Goal: Transaction & Acquisition: Book appointment/travel/reservation

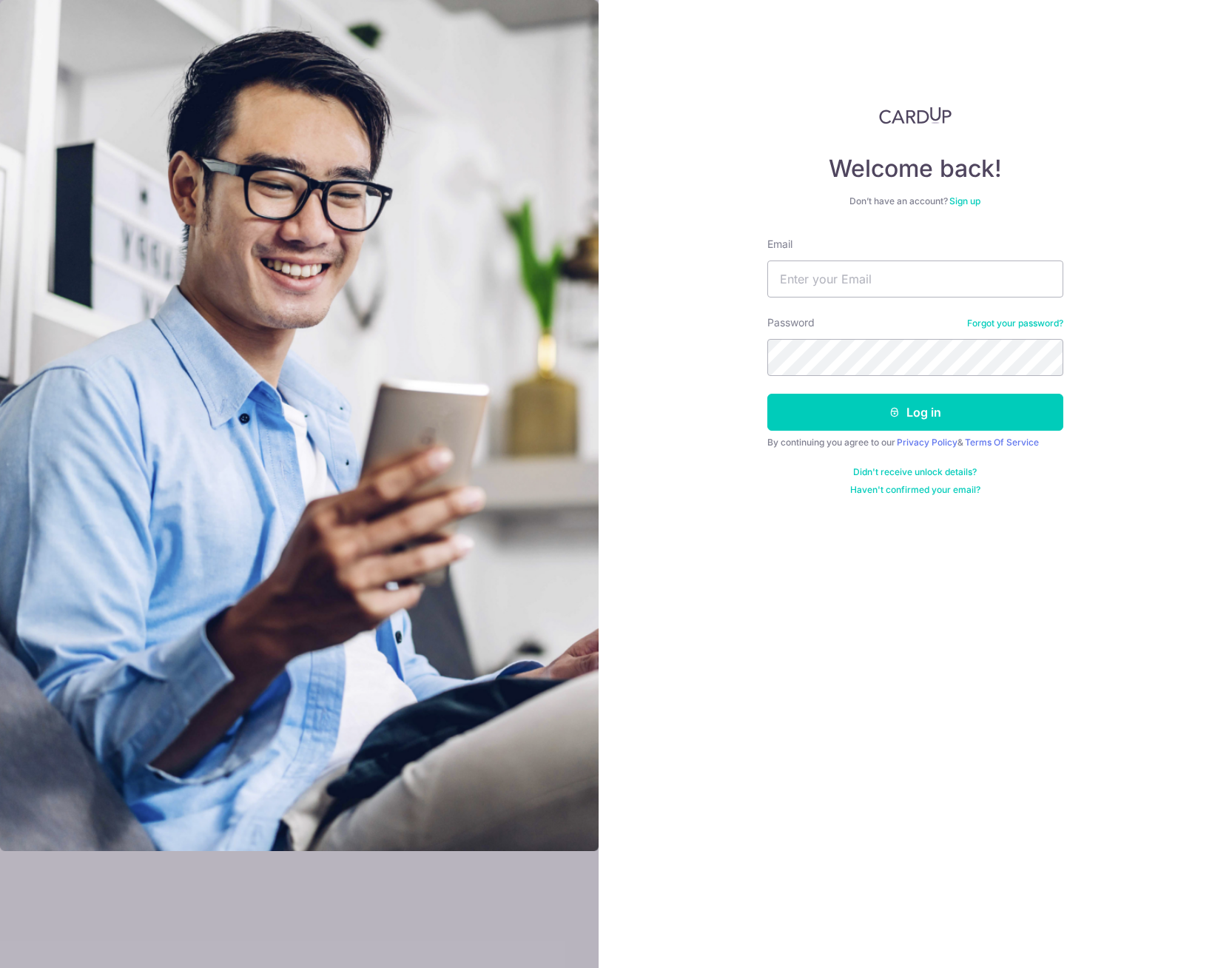
click at [807, 275] on input "Email" at bounding box center [915, 278] width 296 height 37
type input "elizacheang93@gmail.com"
click at [767, 393] on button "Log in" at bounding box center [915, 411] width 296 height 37
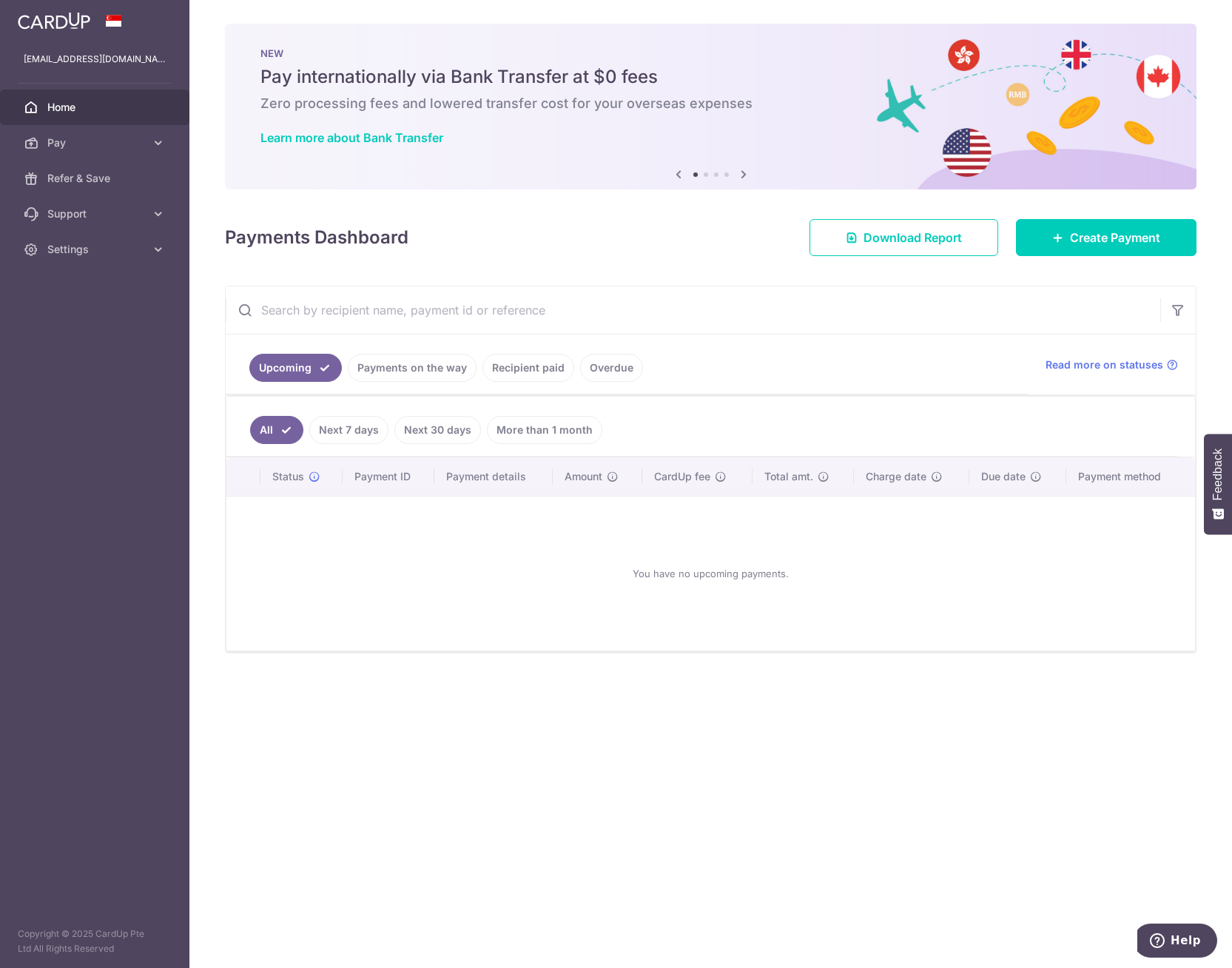
click at [607, 624] on div "You have no upcoming payments." at bounding box center [711, 574] width 933 height 131
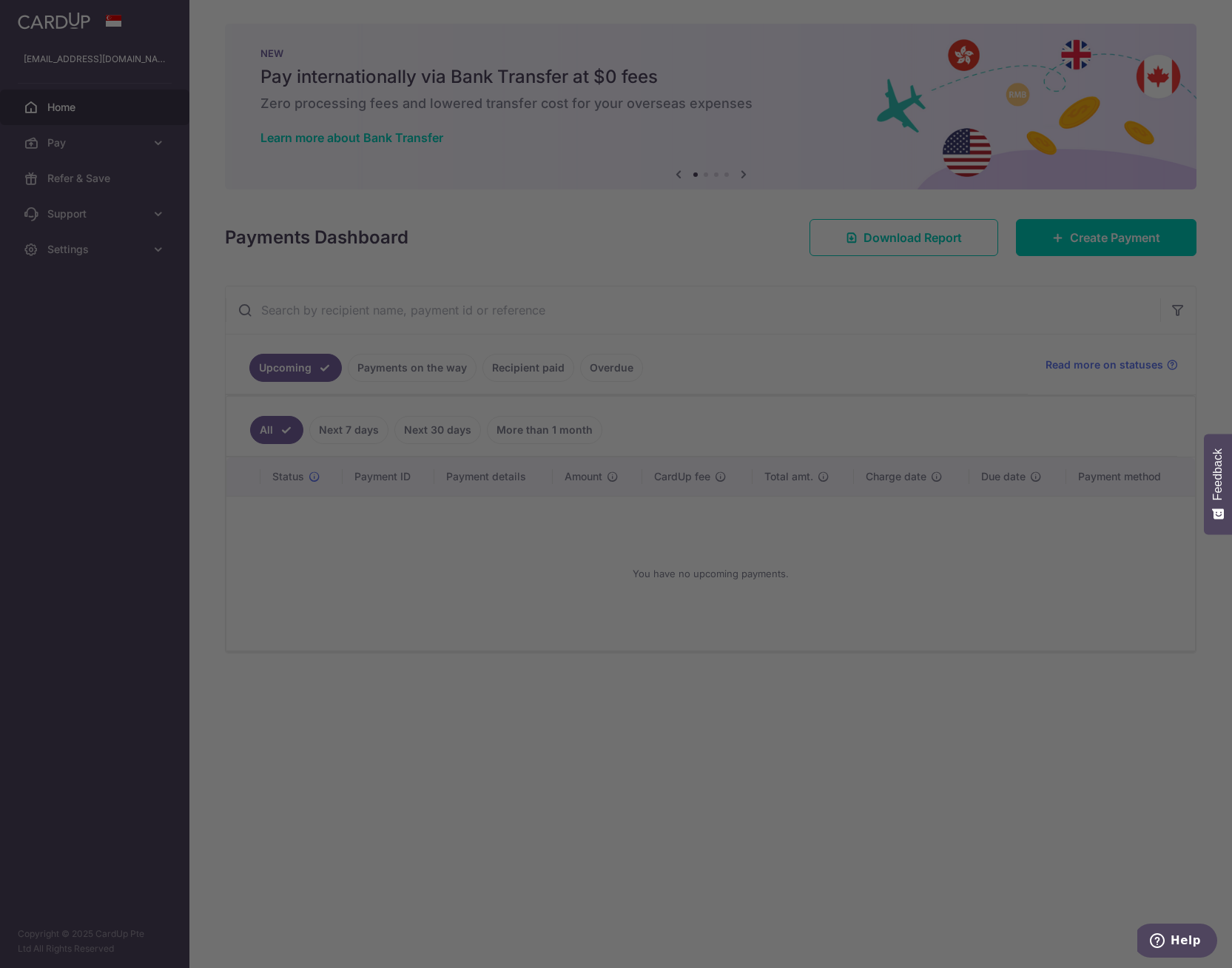
click at [232, 637] on div at bounding box center [622, 489] width 1244 height 978
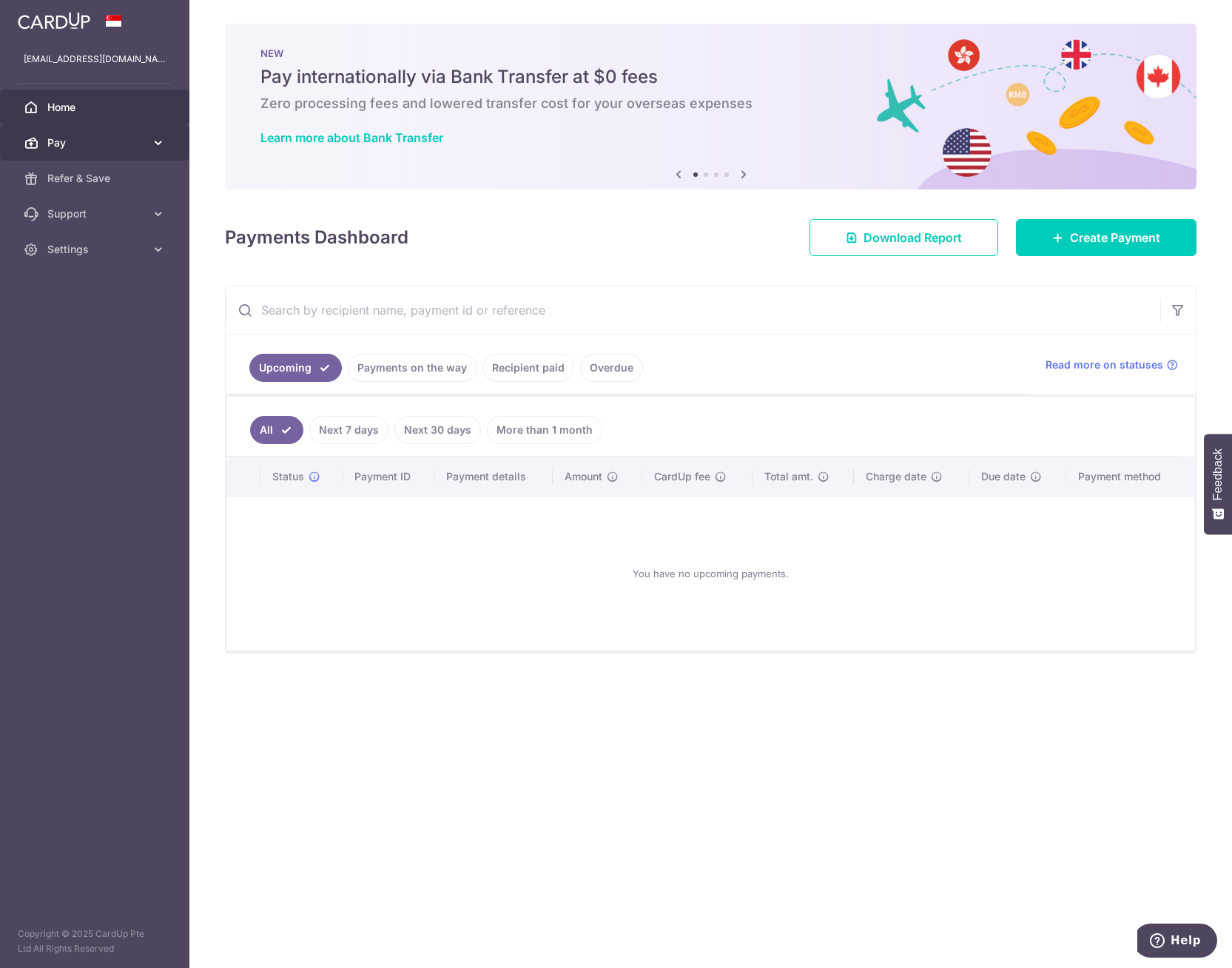
click at [156, 153] on link "Pay" at bounding box center [95, 143] width 189 height 36
click at [119, 175] on span "Payments" at bounding box center [96, 178] width 98 height 15
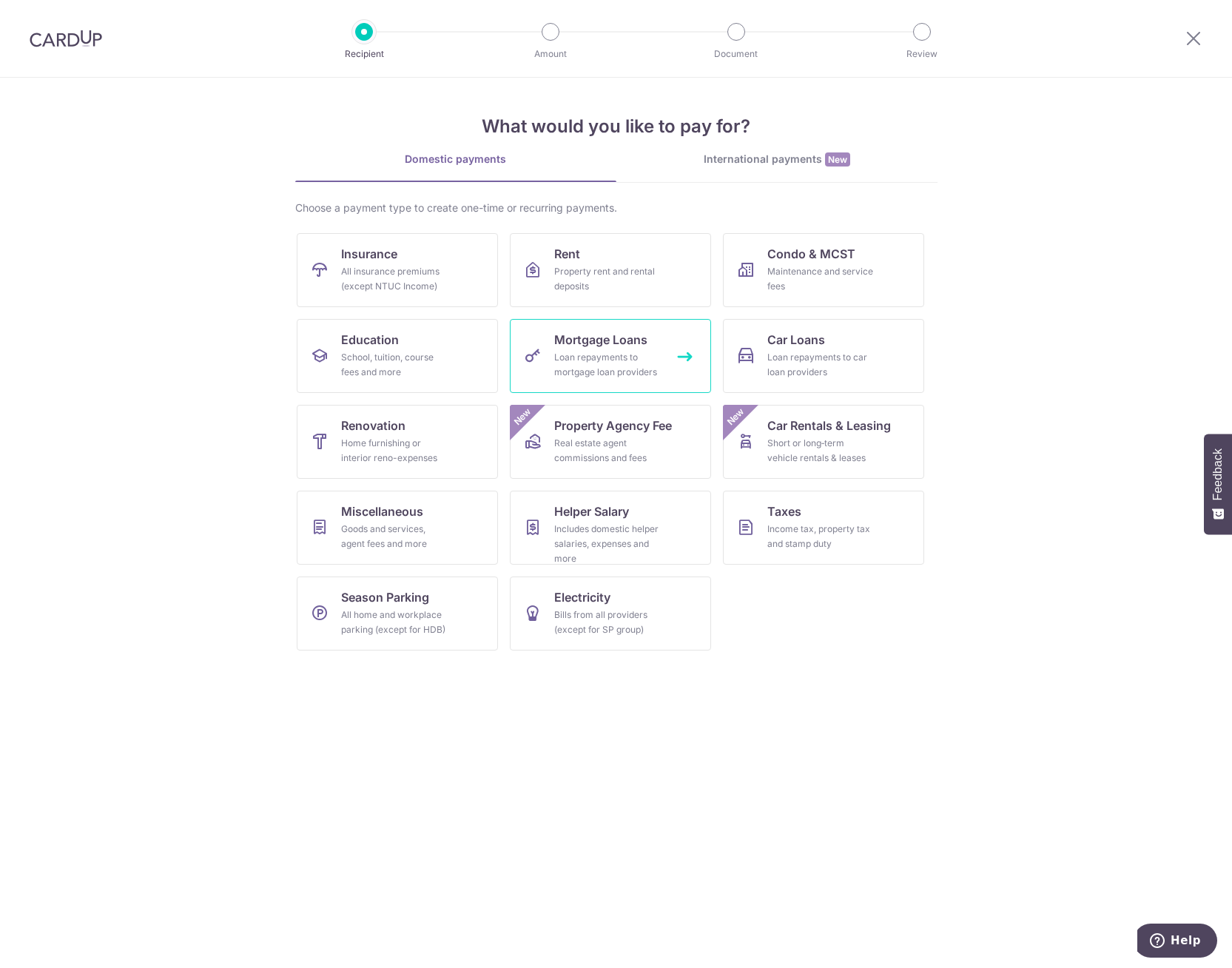
click at [650, 381] on link "Mortgage Loans Loan repayments to mortgage loan providers" at bounding box center [610, 356] width 202 height 74
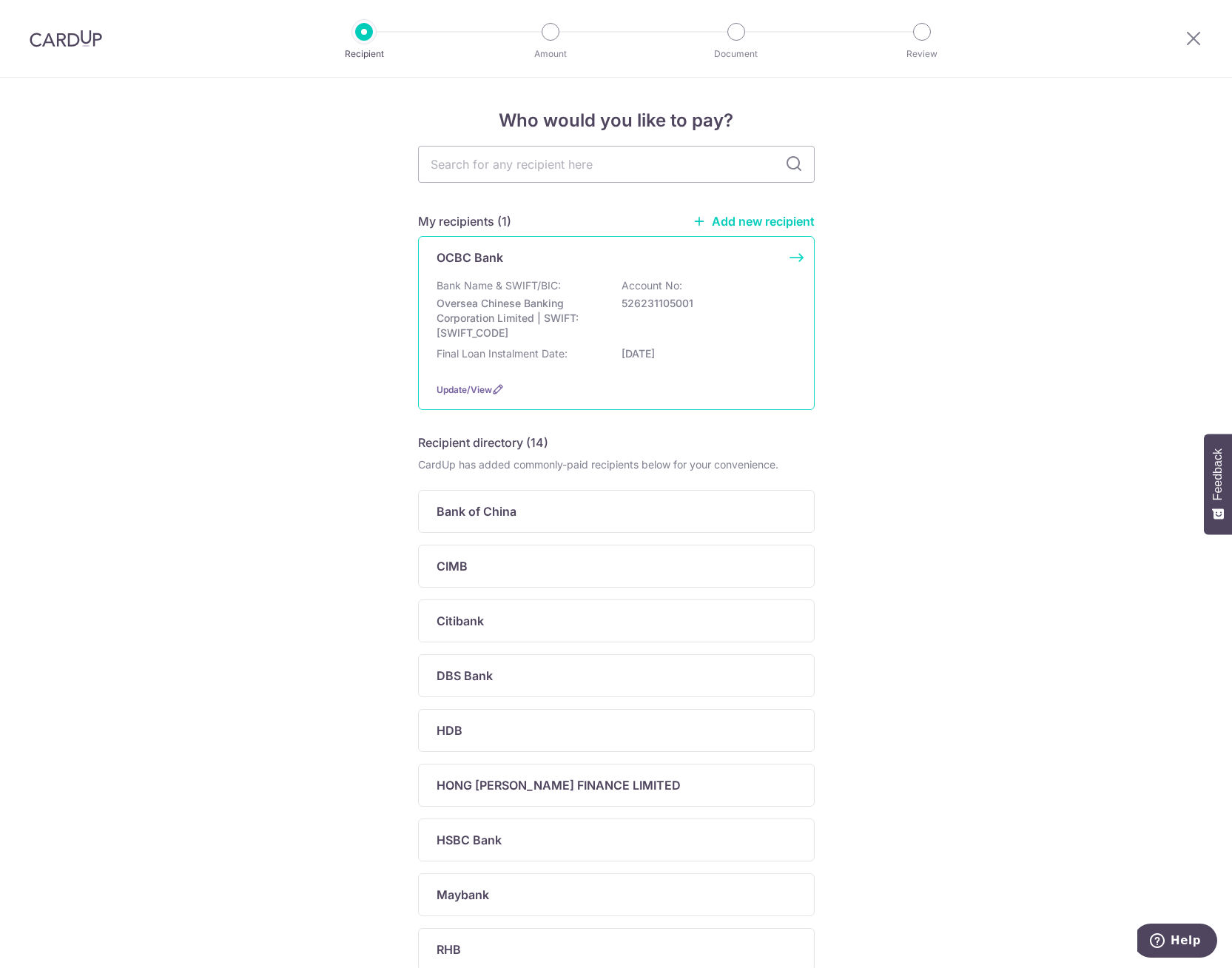
click at [767, 350] on p "31/12/2025" at bounding box center [704, 353] width 166 height 15
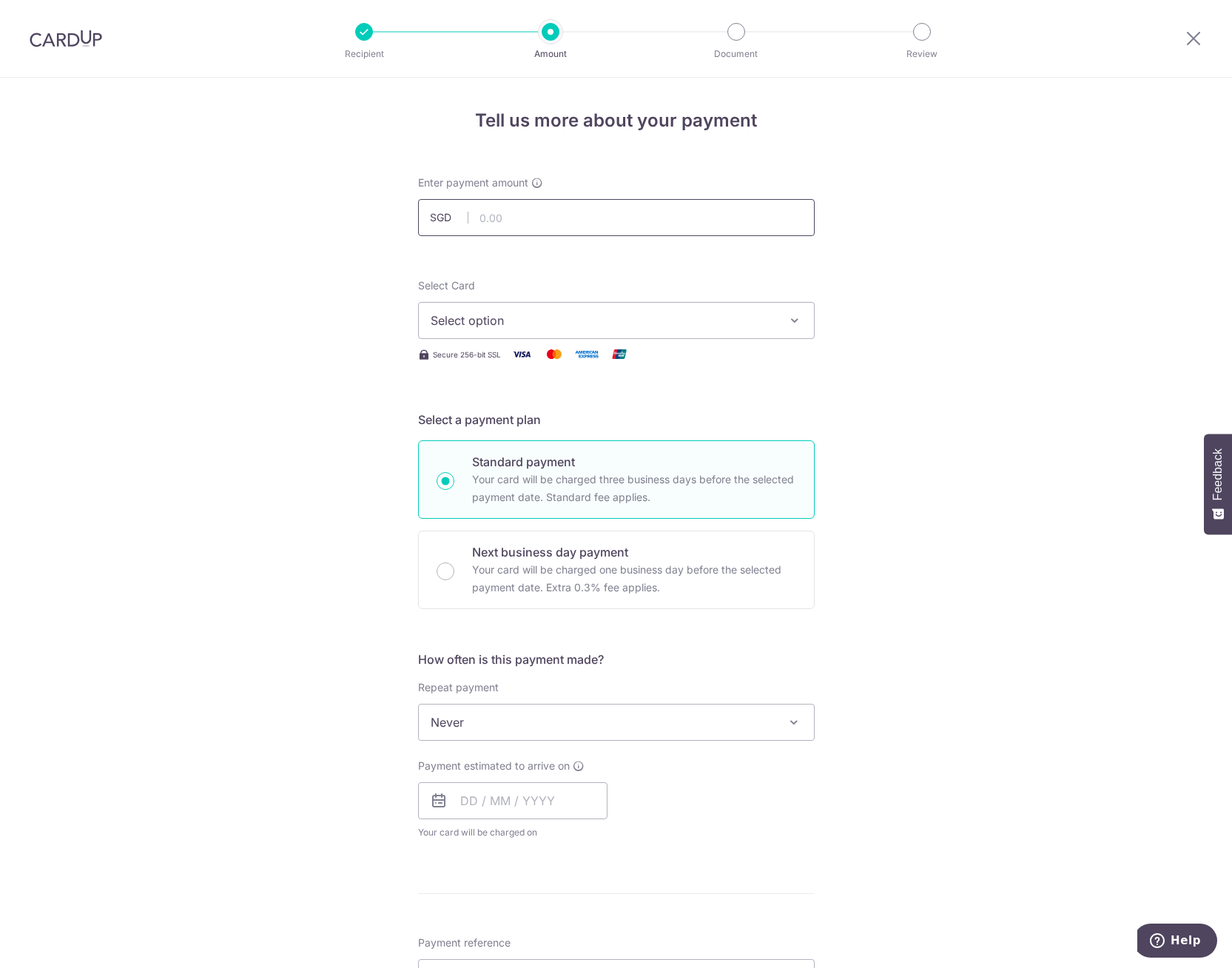
click at [533, 220] on input "text" at bounding box center [616, 217] width 397 height 37
type input "2,000.00"
click at [489, 313] on span "Select option" at bounding box center [603, 321] width 345 height 18
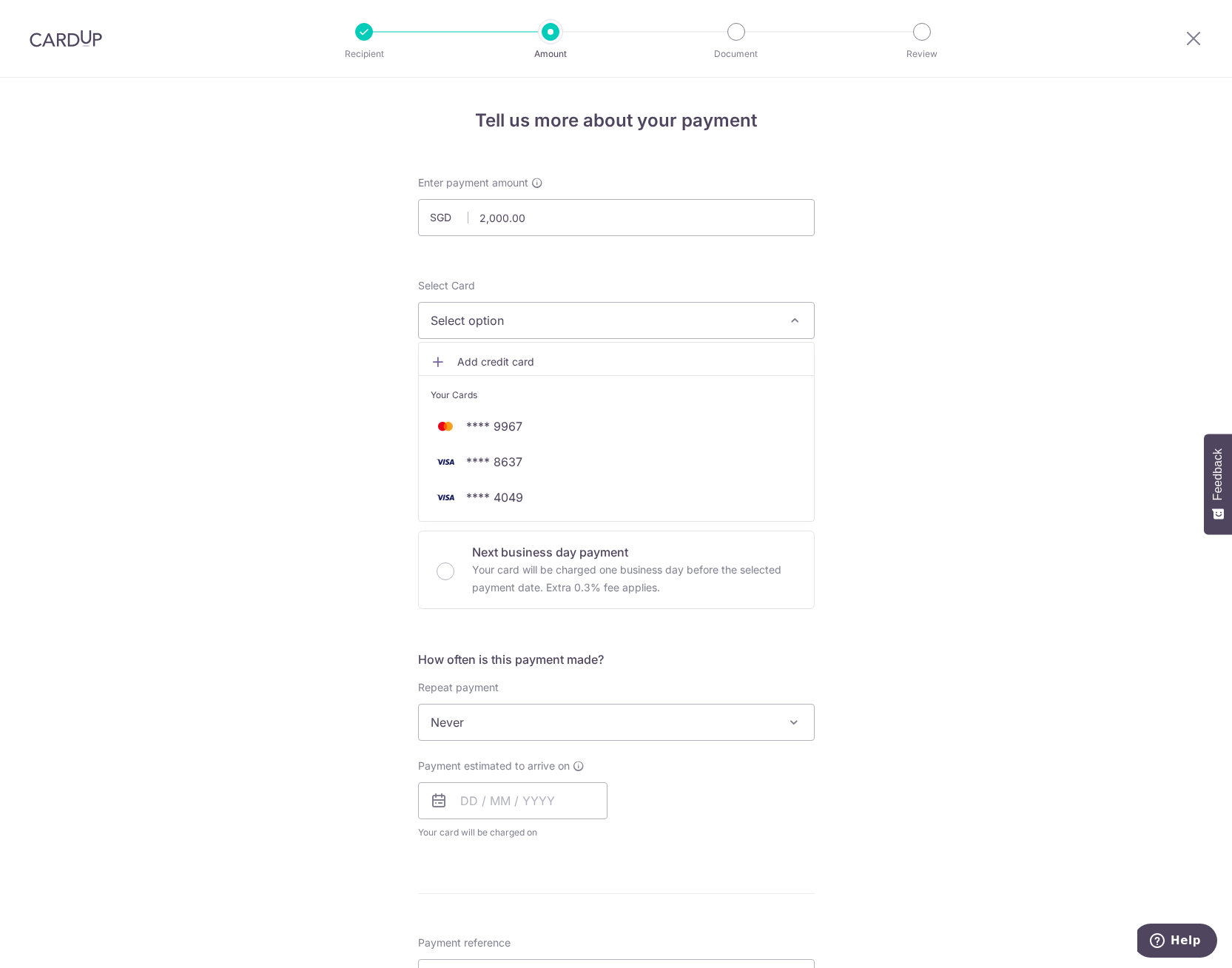
click at [504, 458] on span "**** 8637" at bounding box center [494, 462] width 56 height 18
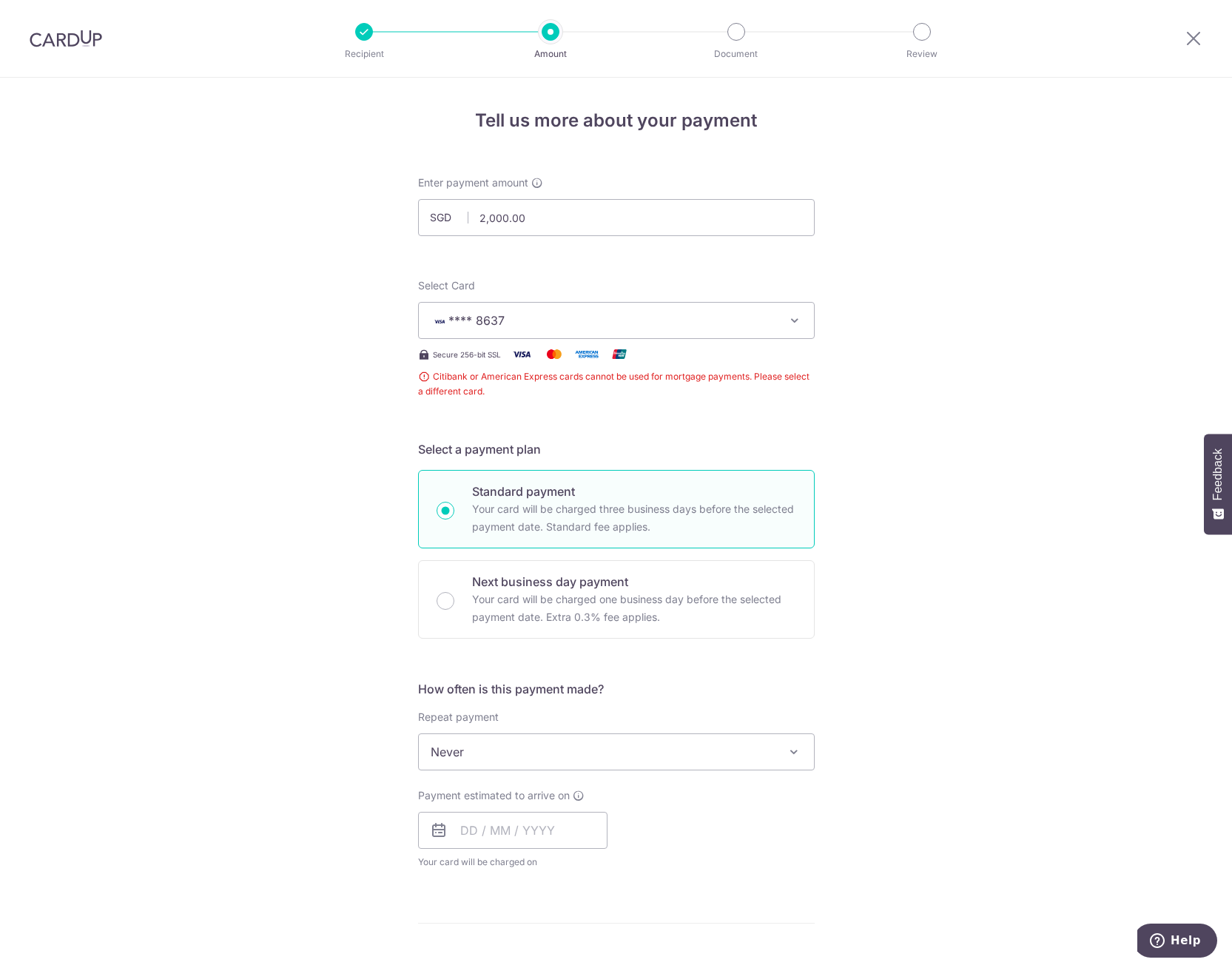
click at [710, 322] on span "**** 8637" at bounding box center [603, 321] width 345 height 18
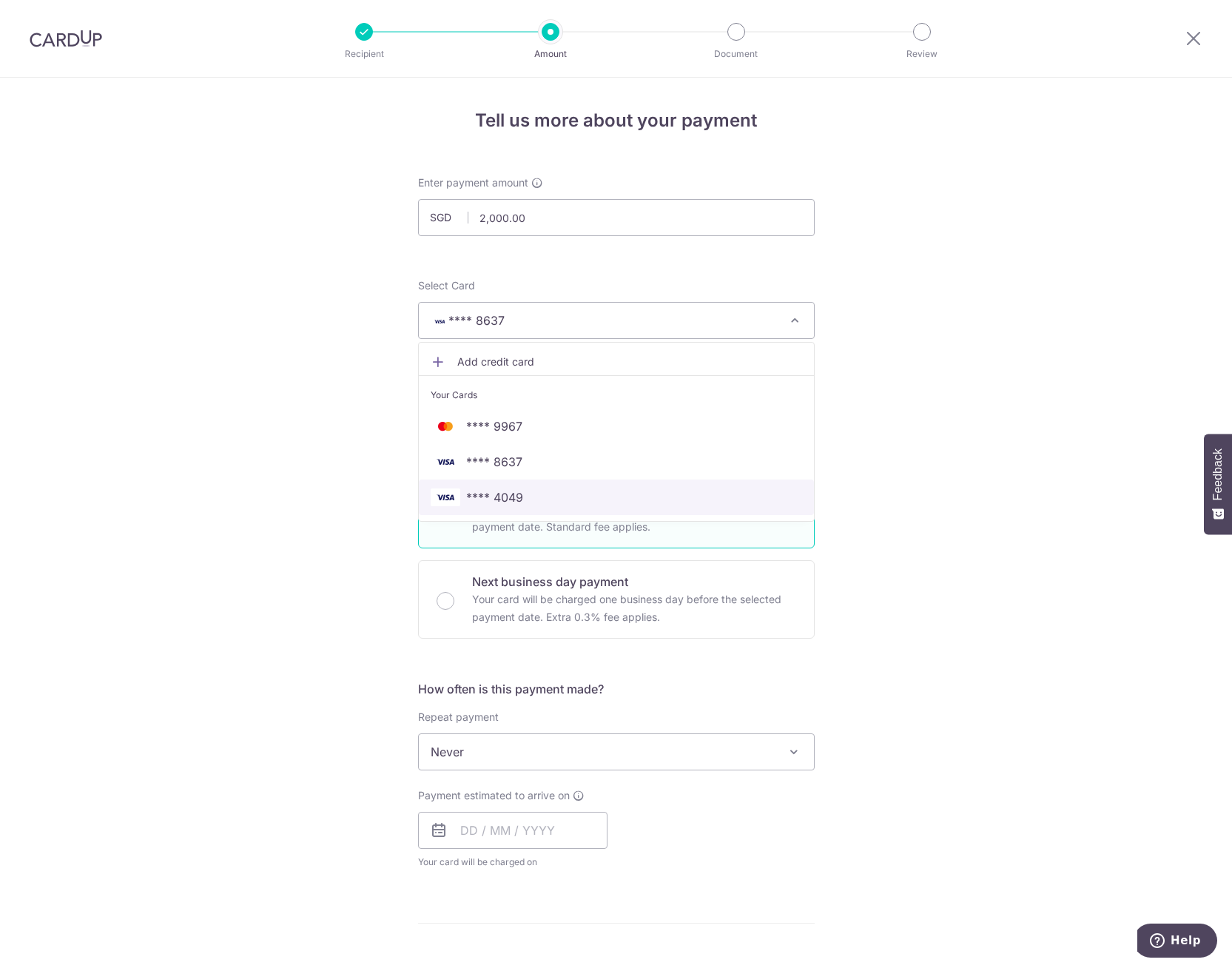
click at [521, 489] on span "**** 4049" at bounding box center [616, 498] width 371 height 18
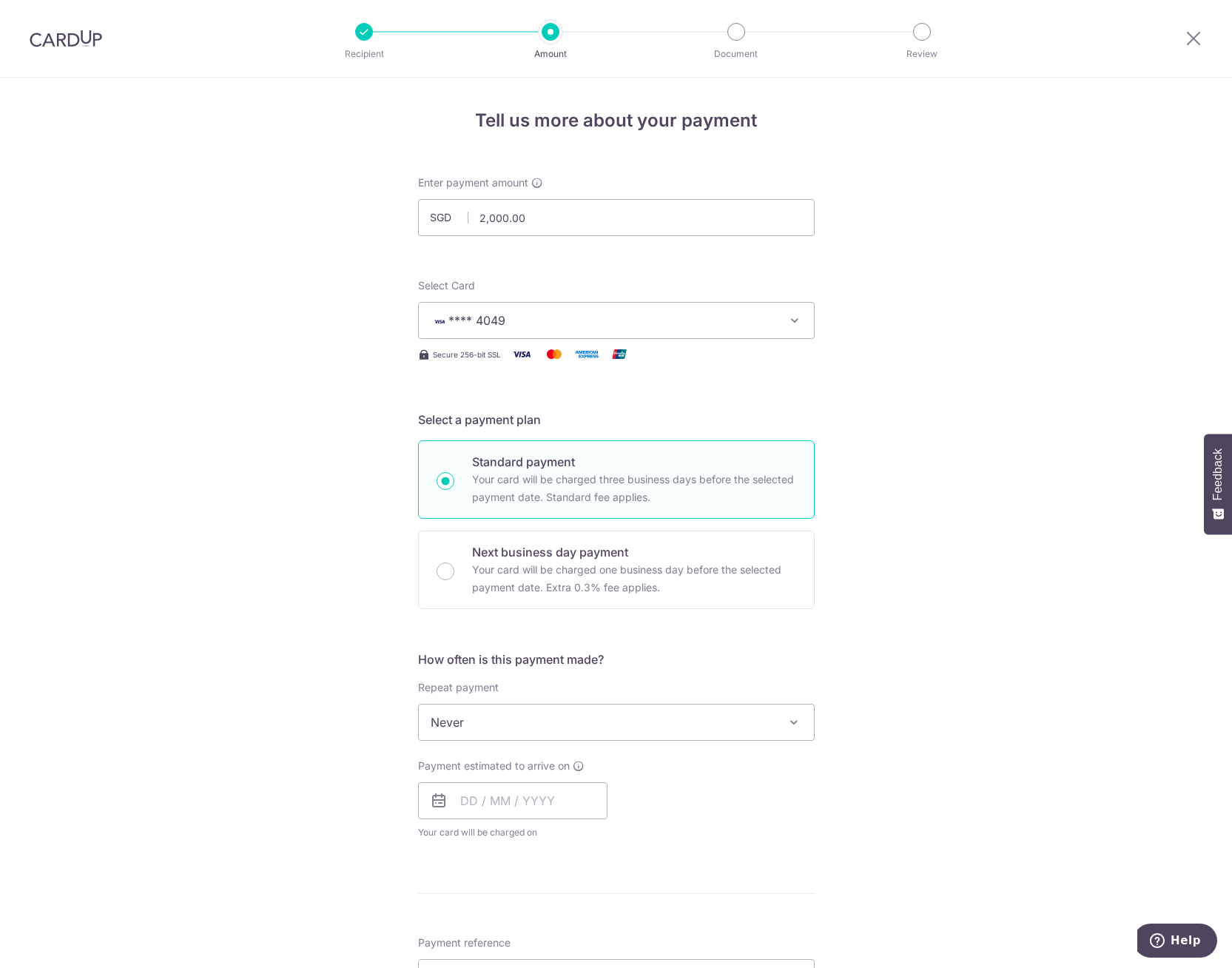
click at [941, 384] on div "Tell us more about your payment Enter payment amount SGD 2,000.00 2000.00 Selec…" at bounding box center [616, 747] width 1232 height 1339
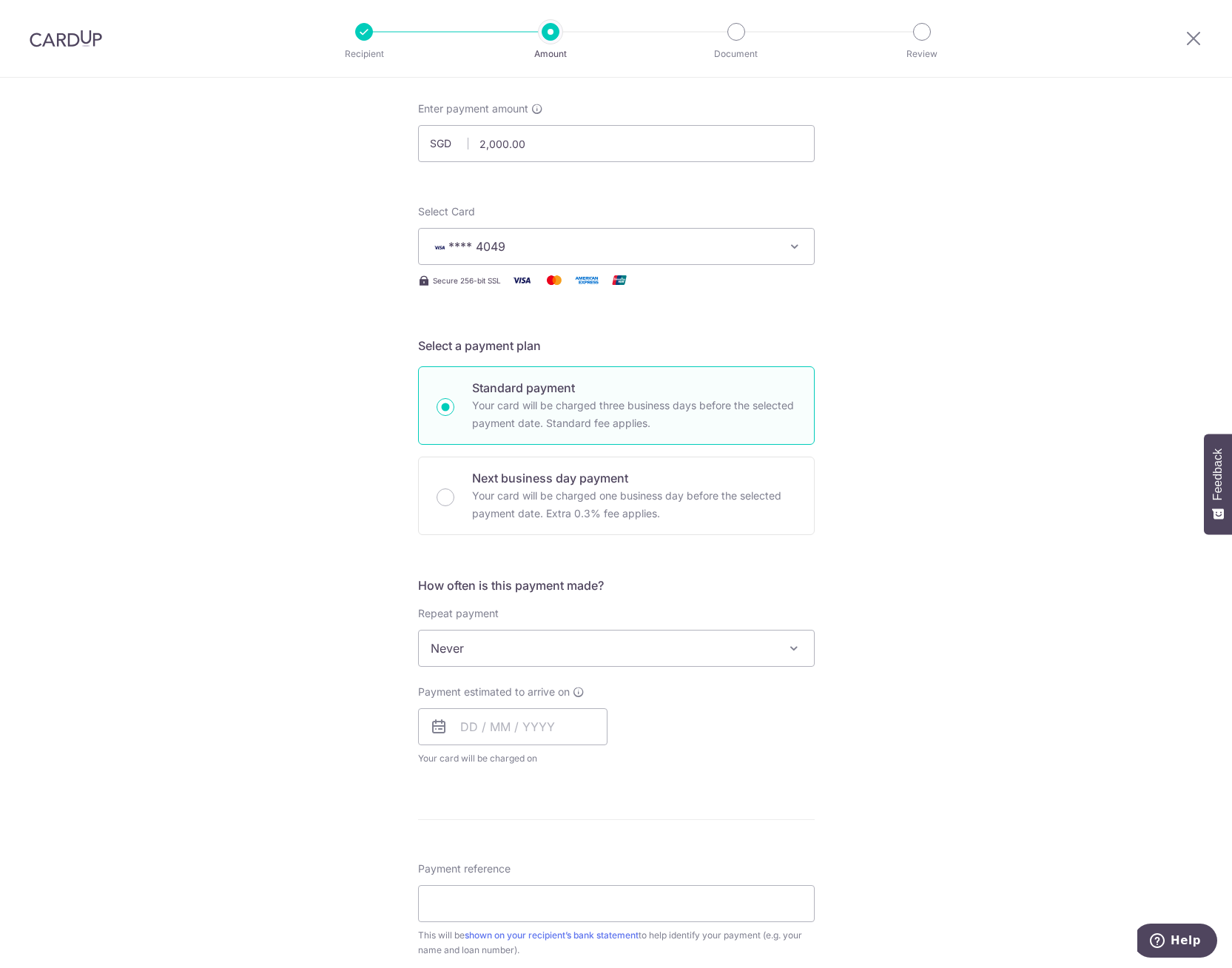
scroll to position [148, 0]
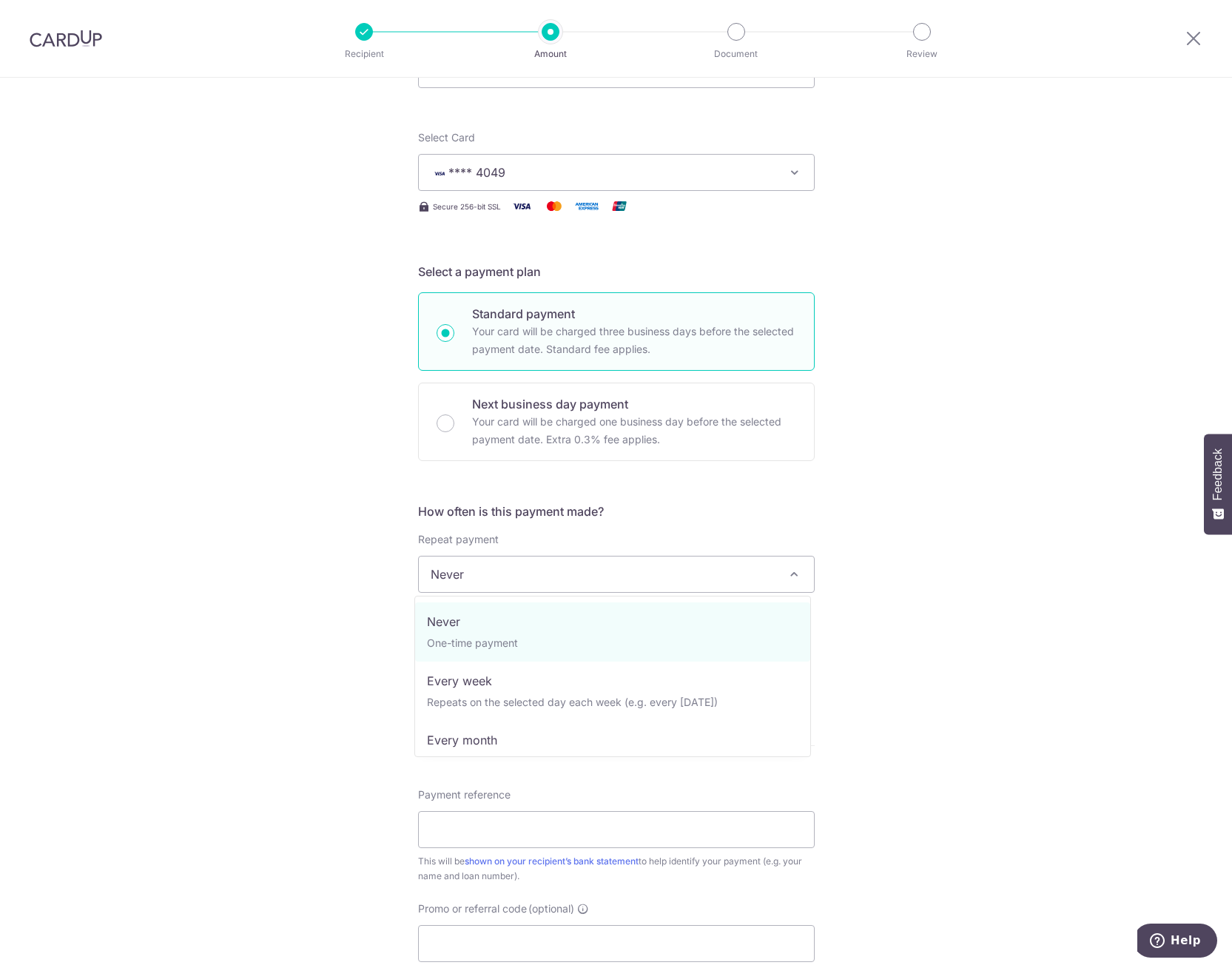
click at [623, 586] on span "Never" at bounding box center [616, 575] width 395 height 36
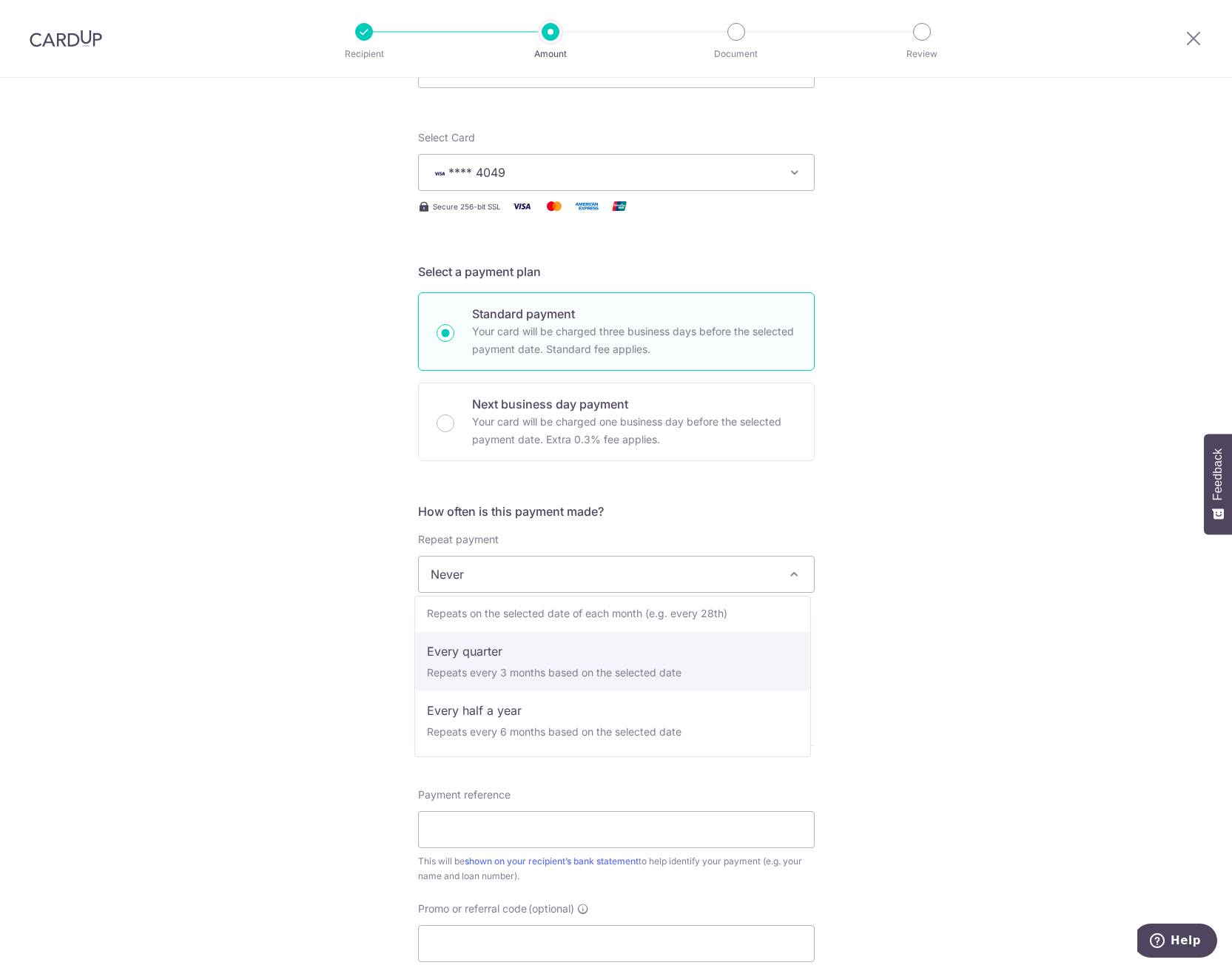
scroll to position [0, 0]
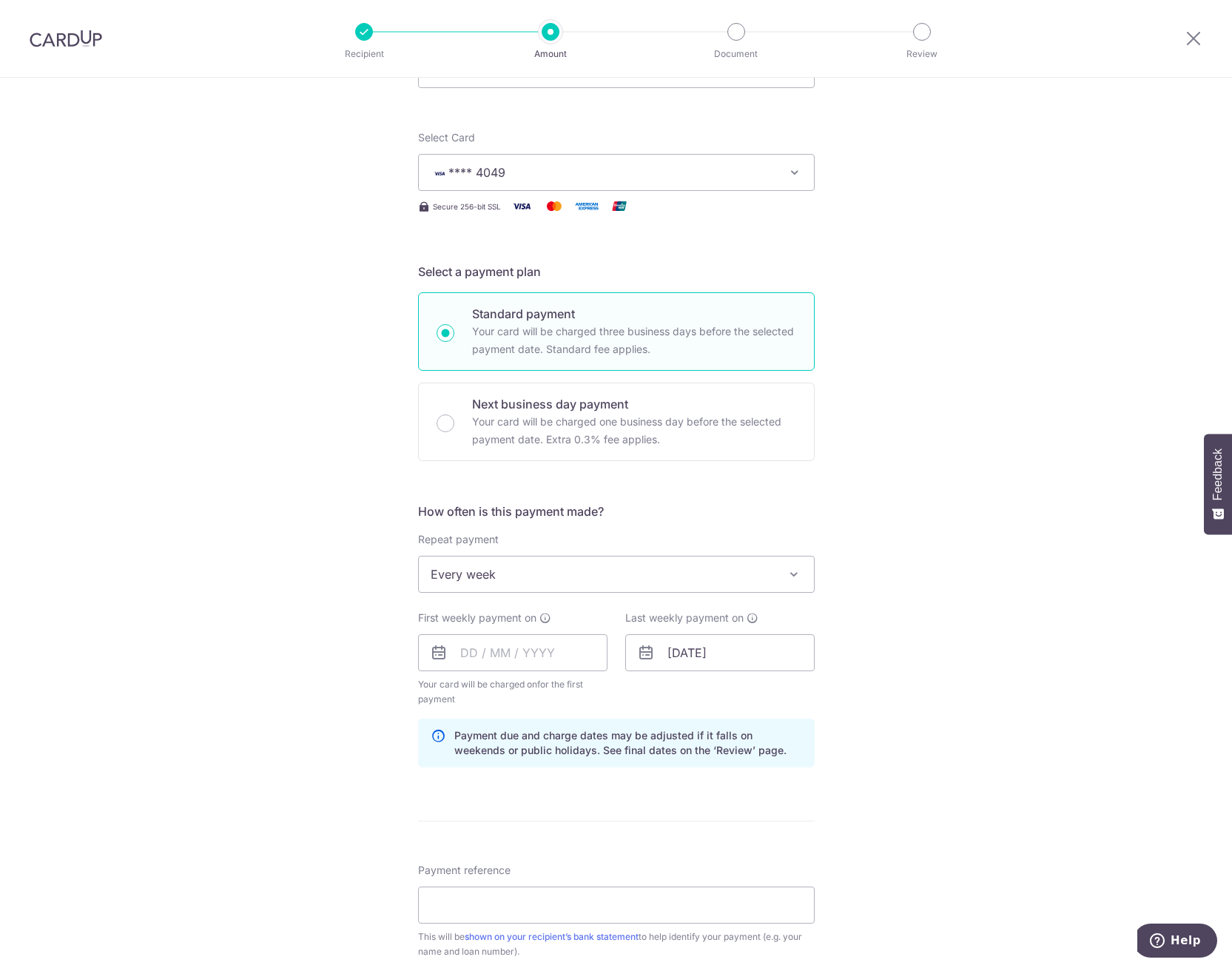
click at [240, 665] on div "Tell us more about your payment Enter payment amount SGD 2,000.00 2000.00 Selec…" at bounding box center [616, 637] width 1232 height 1414
click at [565, 576] on span "Every week" at bounding box center [616, 575] width 395 height 36
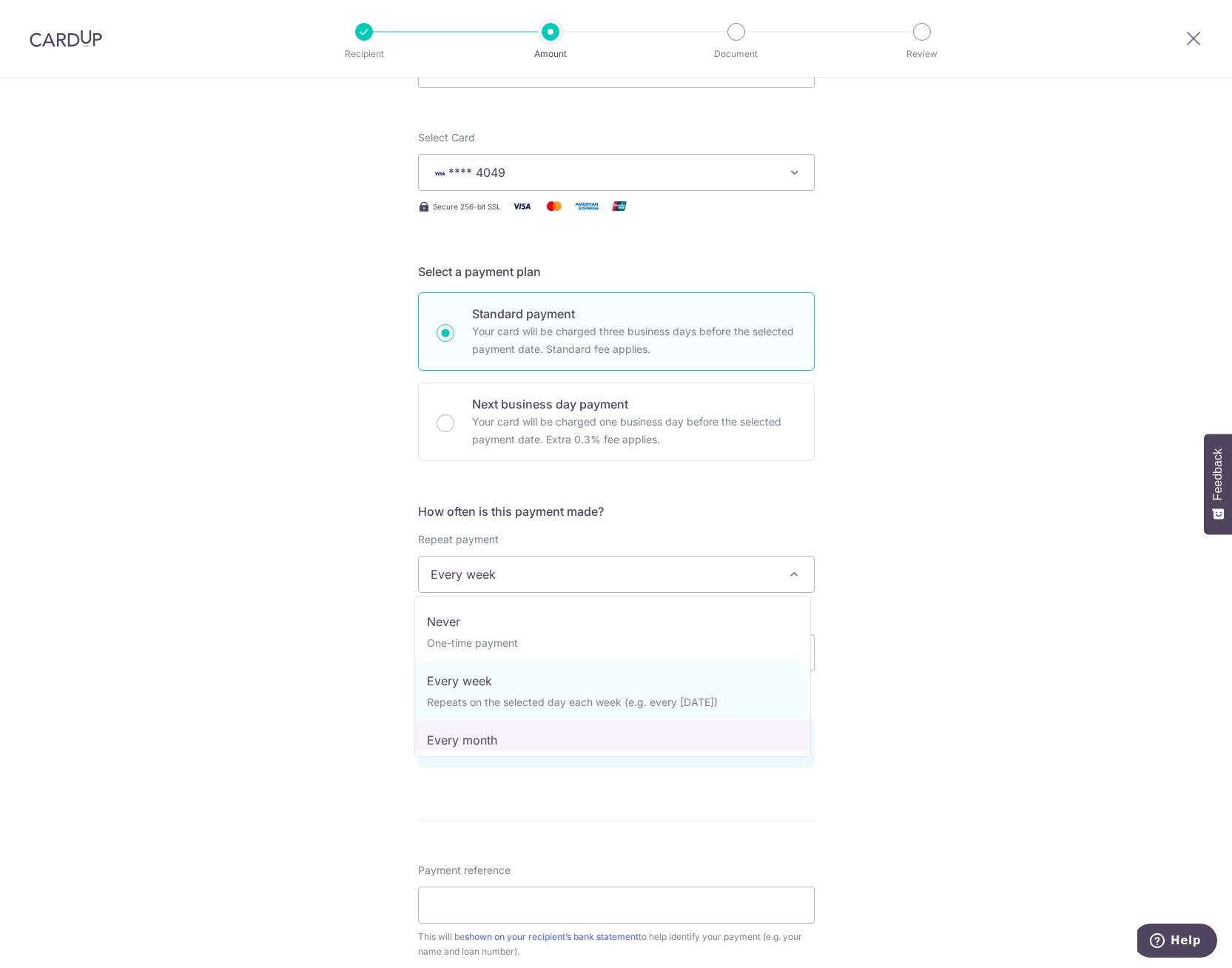
select select "3"
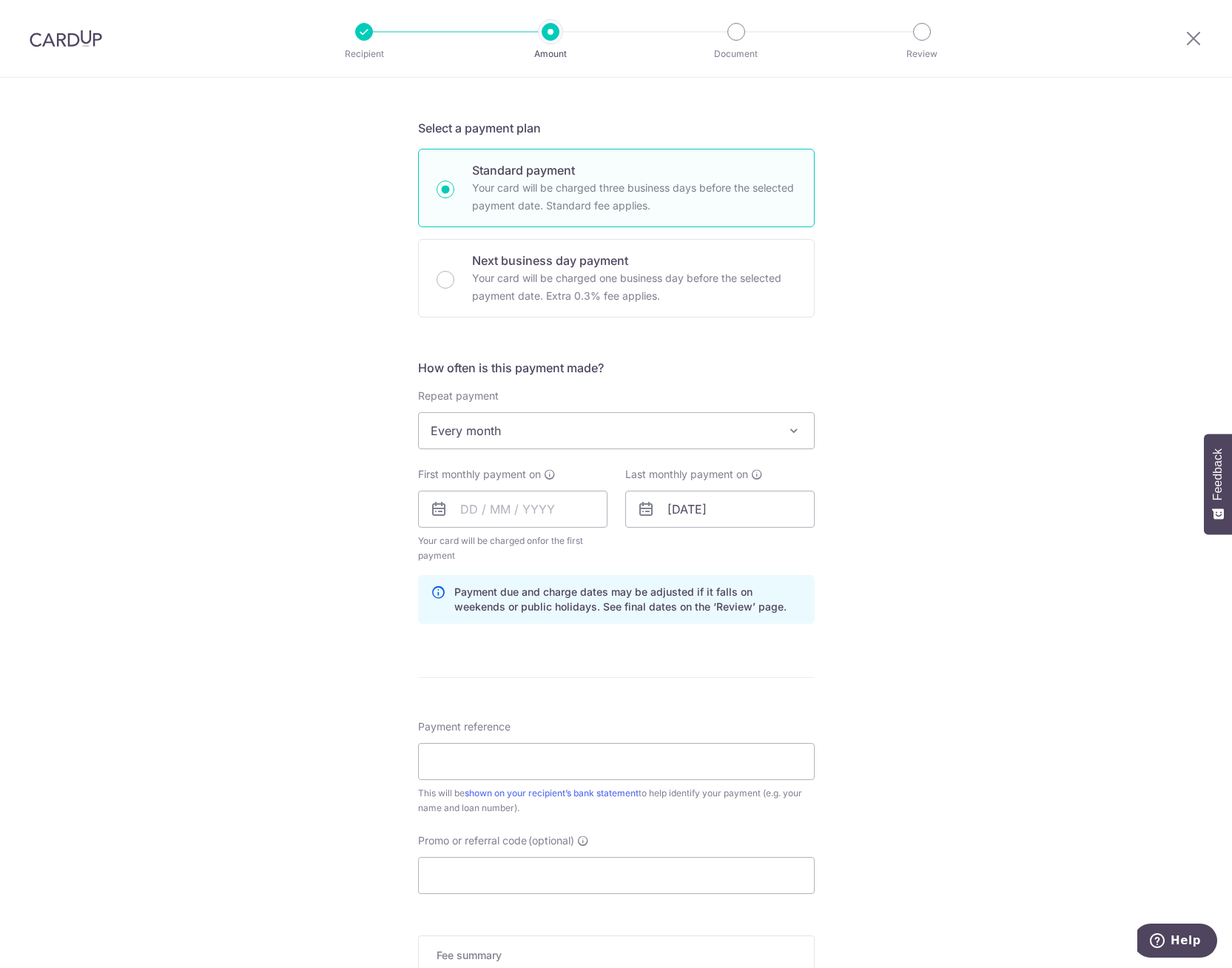
scroll to position [296, 0]
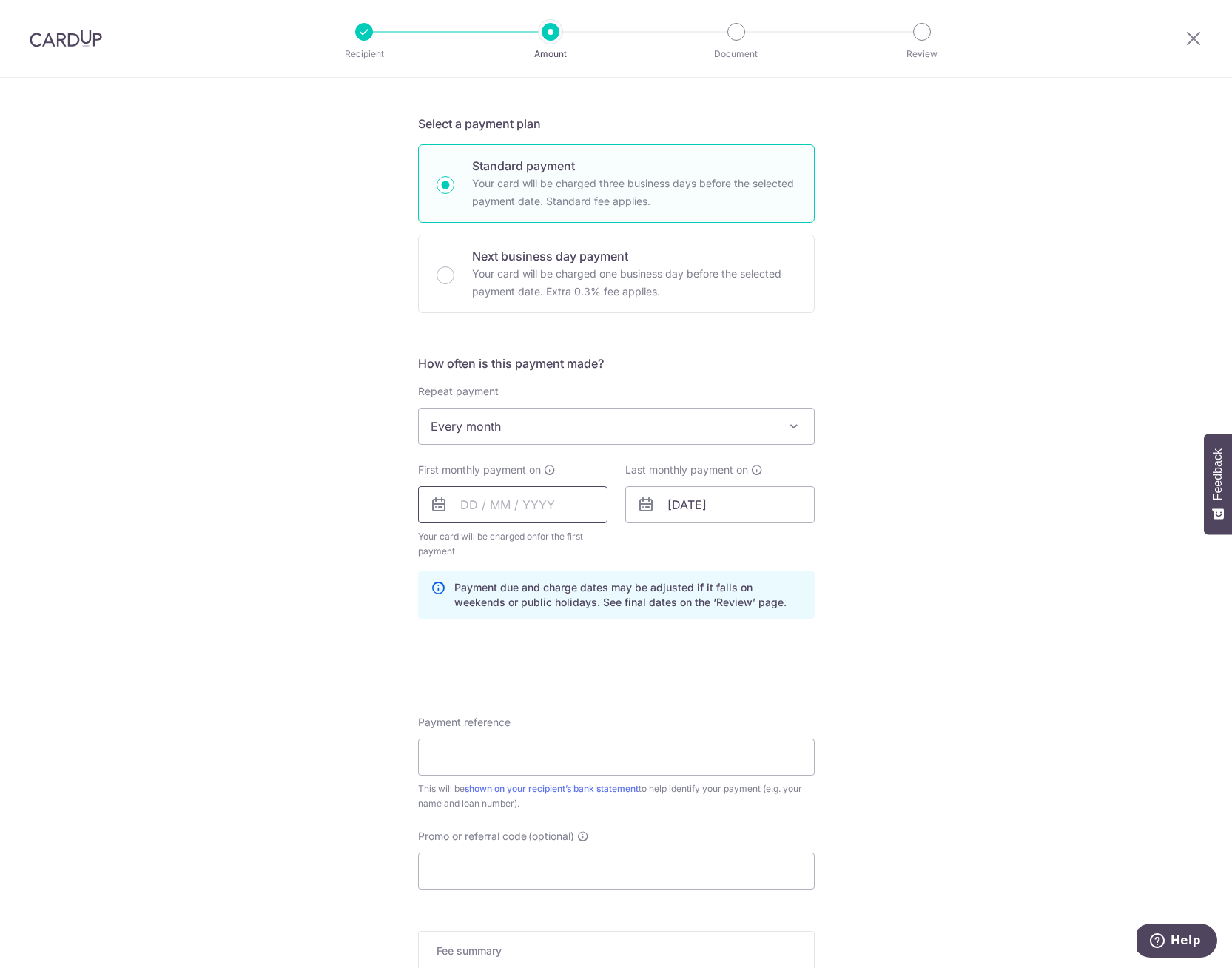
click at [454, 507] on input "text" at bounding box center [512, 504] width 189 height 37
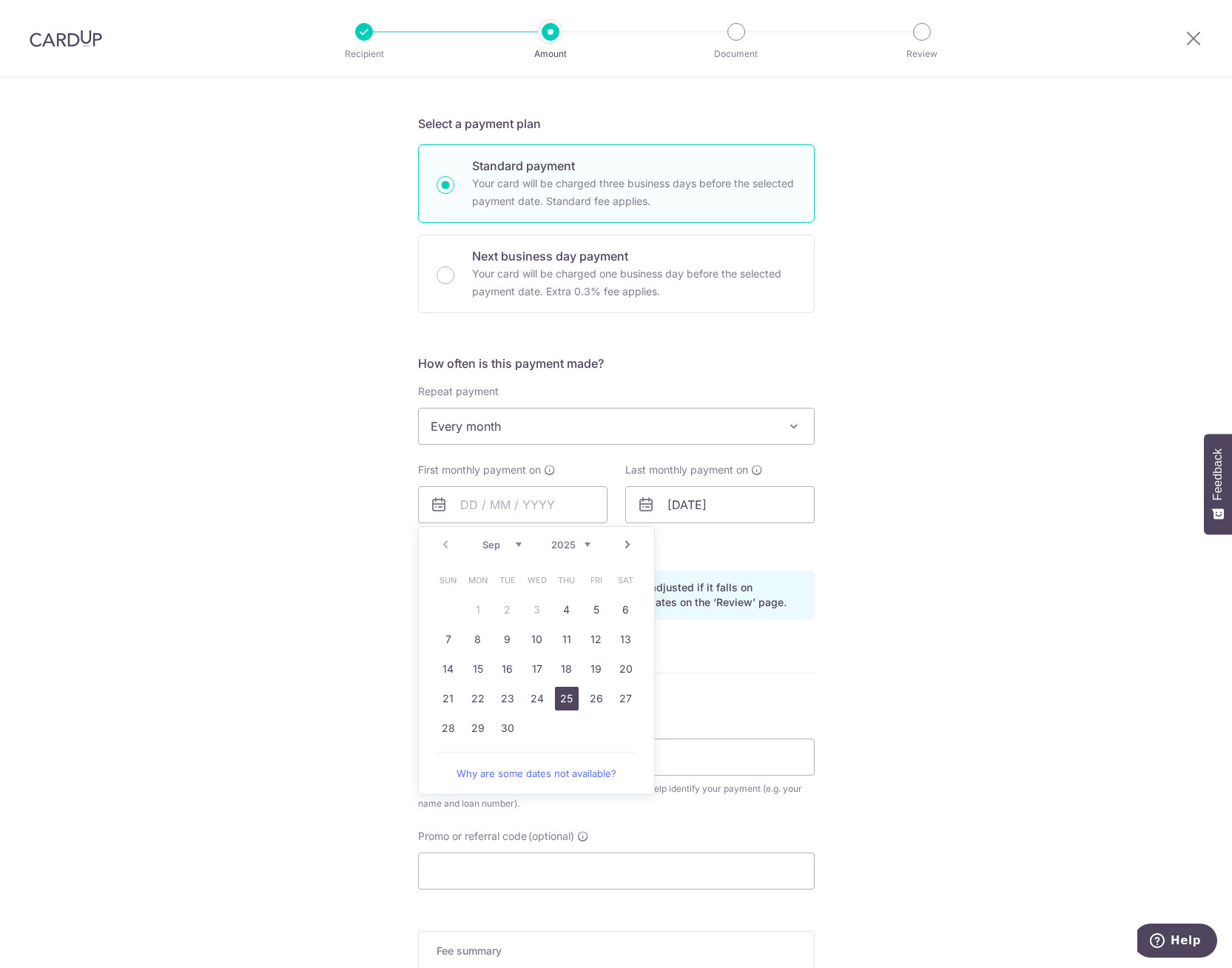
click at [561, 704] on link "25" at bounding box center [566, 699] width 24 height 24
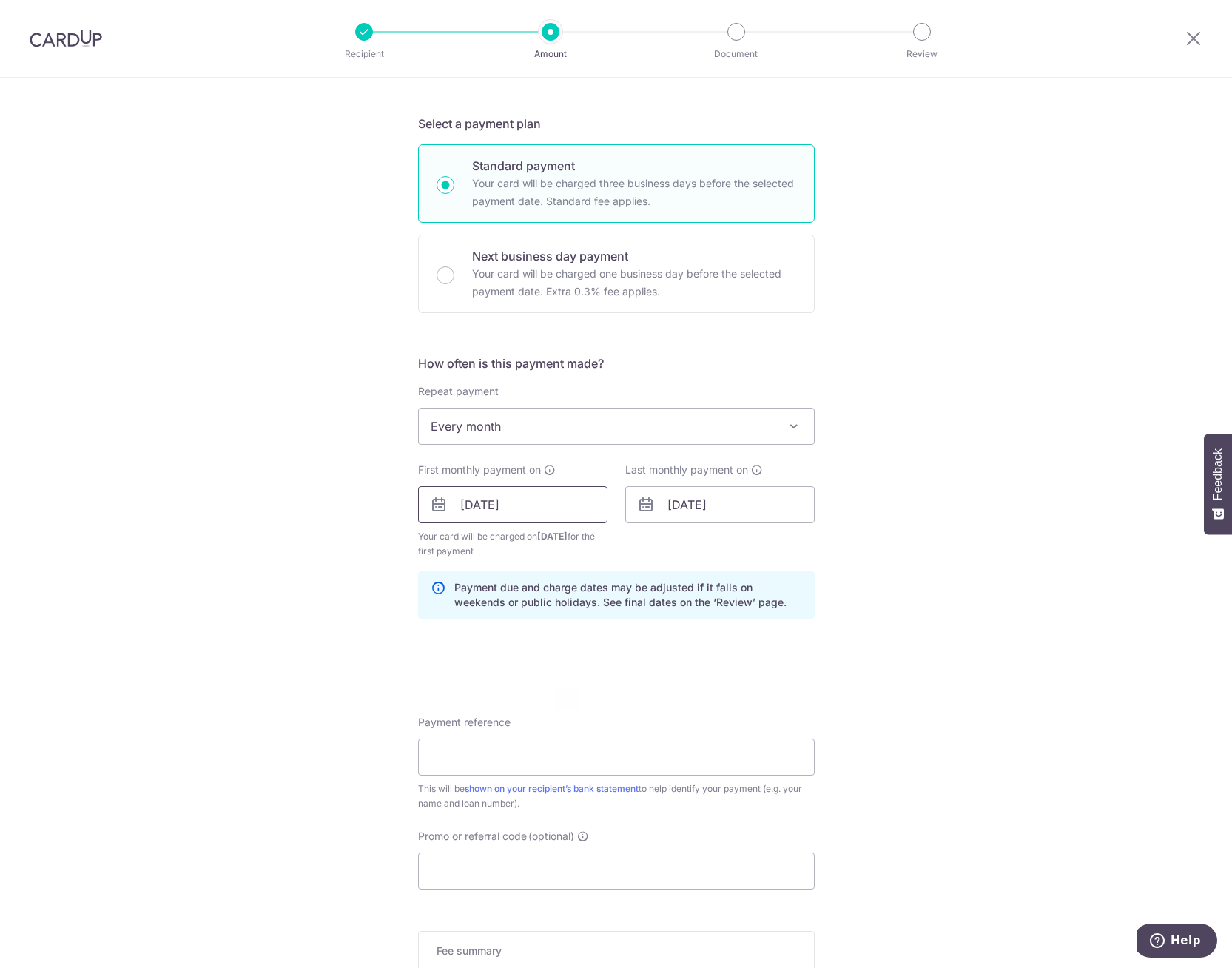
click at [583, 502] on input "25/09/2025" at bounding box center [512, 504] width 189 height 37
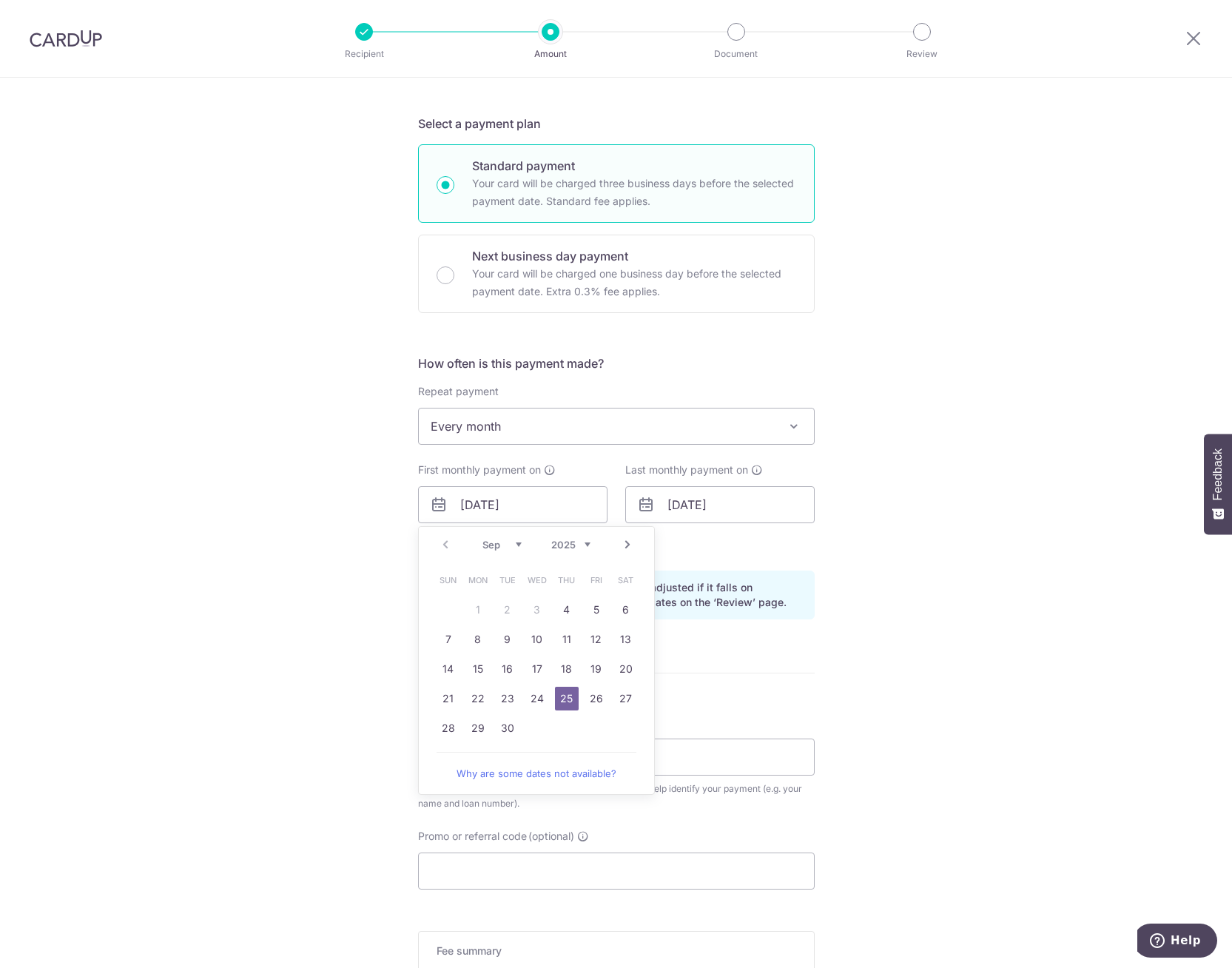
click at [618, 542] on link "Next" at bounding box center [627, 545] width 18 height 18
click at [535, 615] on link "1" at bounding box center [537, 610] width 24 height 24
type input "01/10/2025"
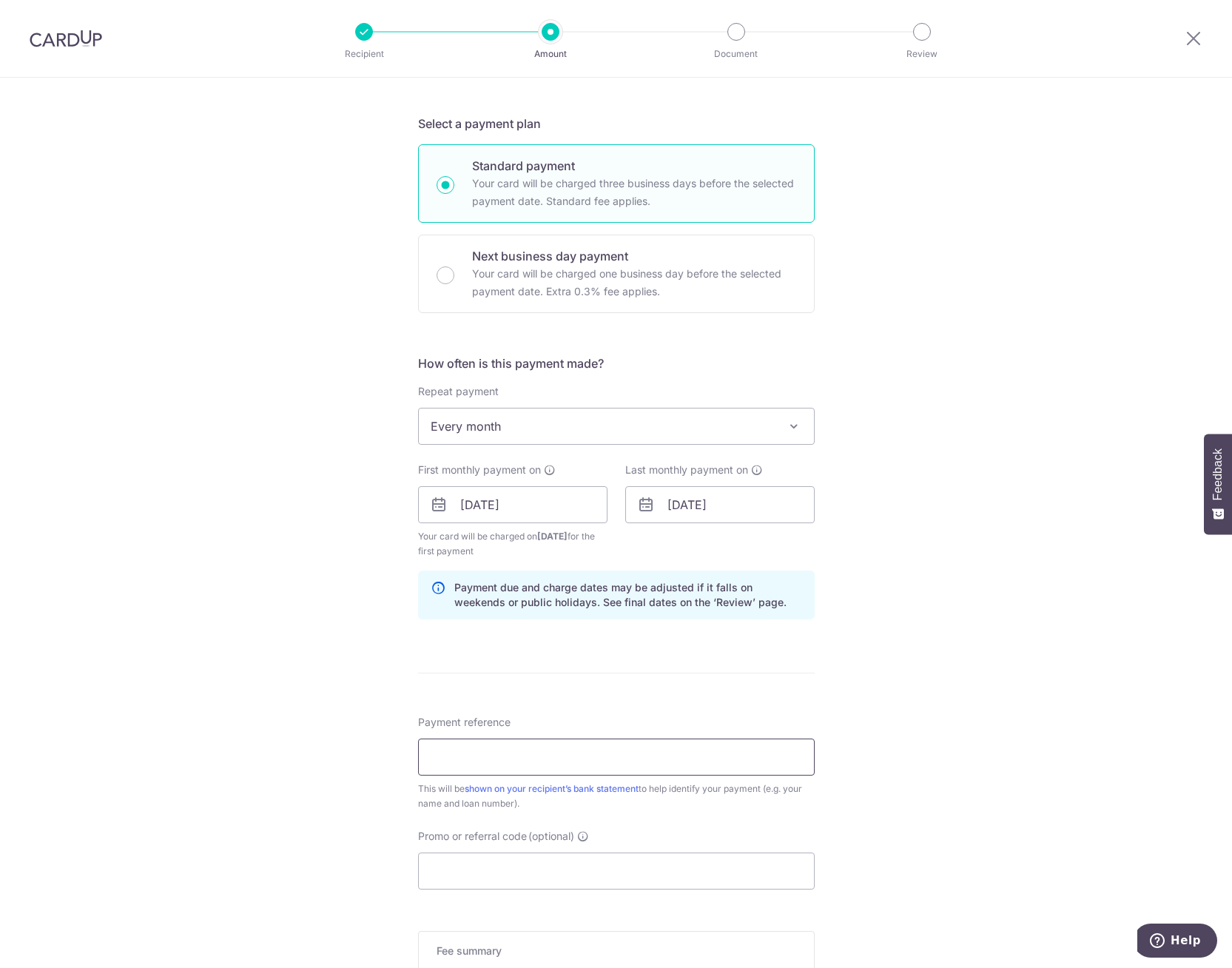
click at [542, 744] on input "Payment reference" at bounding box center [616, 757] width 397 height 37
type input "Mortgage"
paste input "3HOME25R"
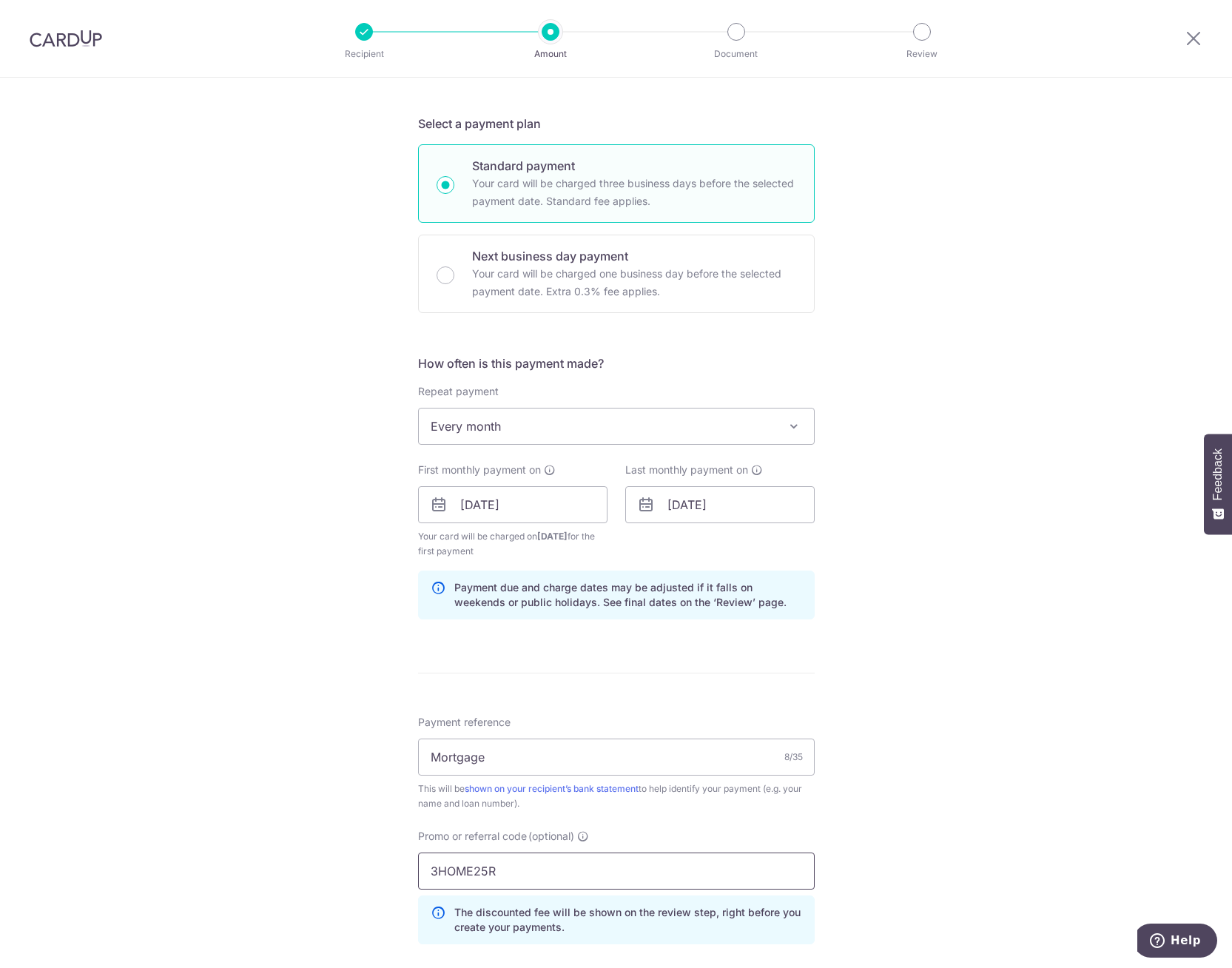
type input "3HOME25R"
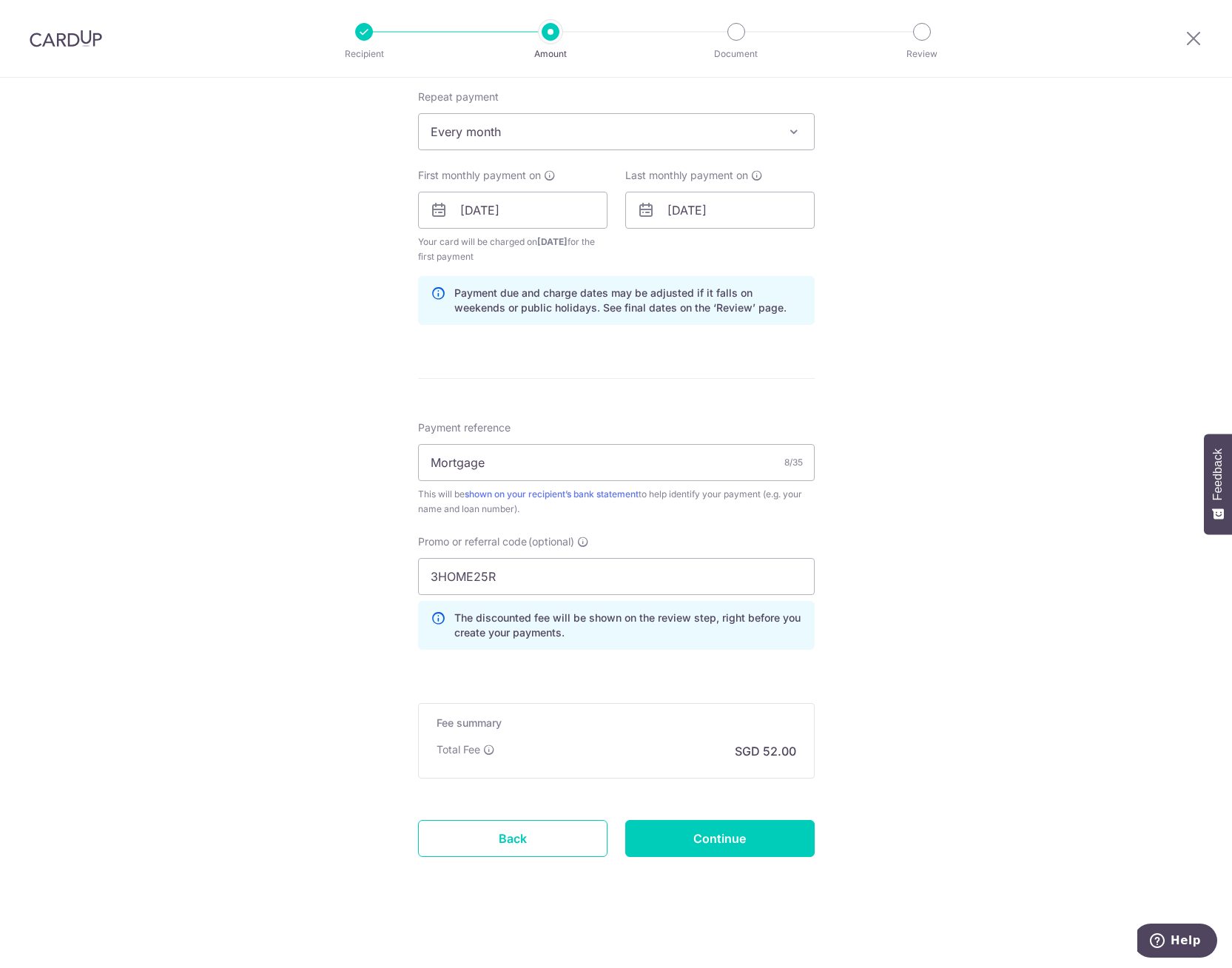
click at [613, 642] on div "The discounted fee will be shown on the review step, right before you create yo…" at bounding box center [616, 625] width 397 height 49
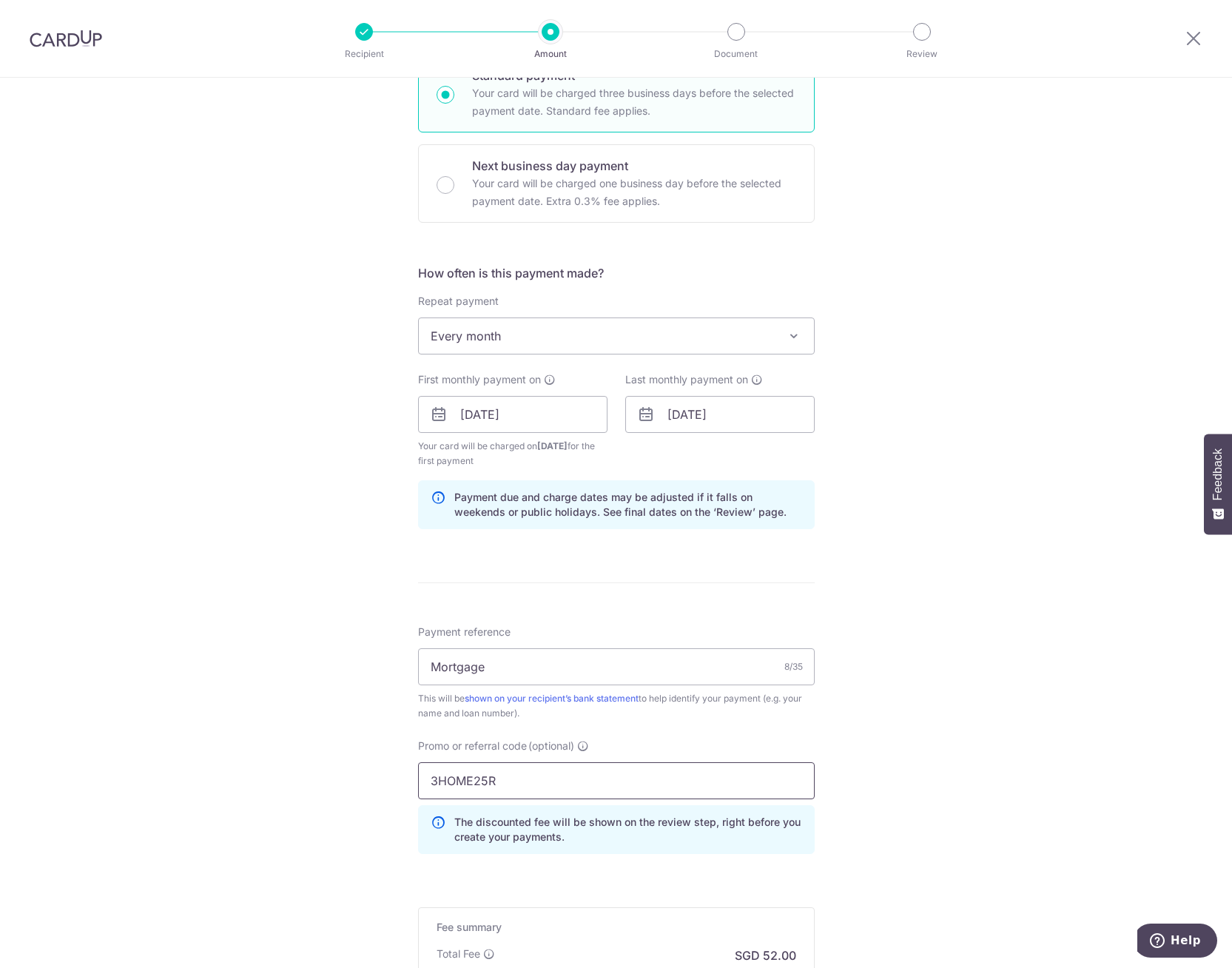
scroll to position [517, 0]
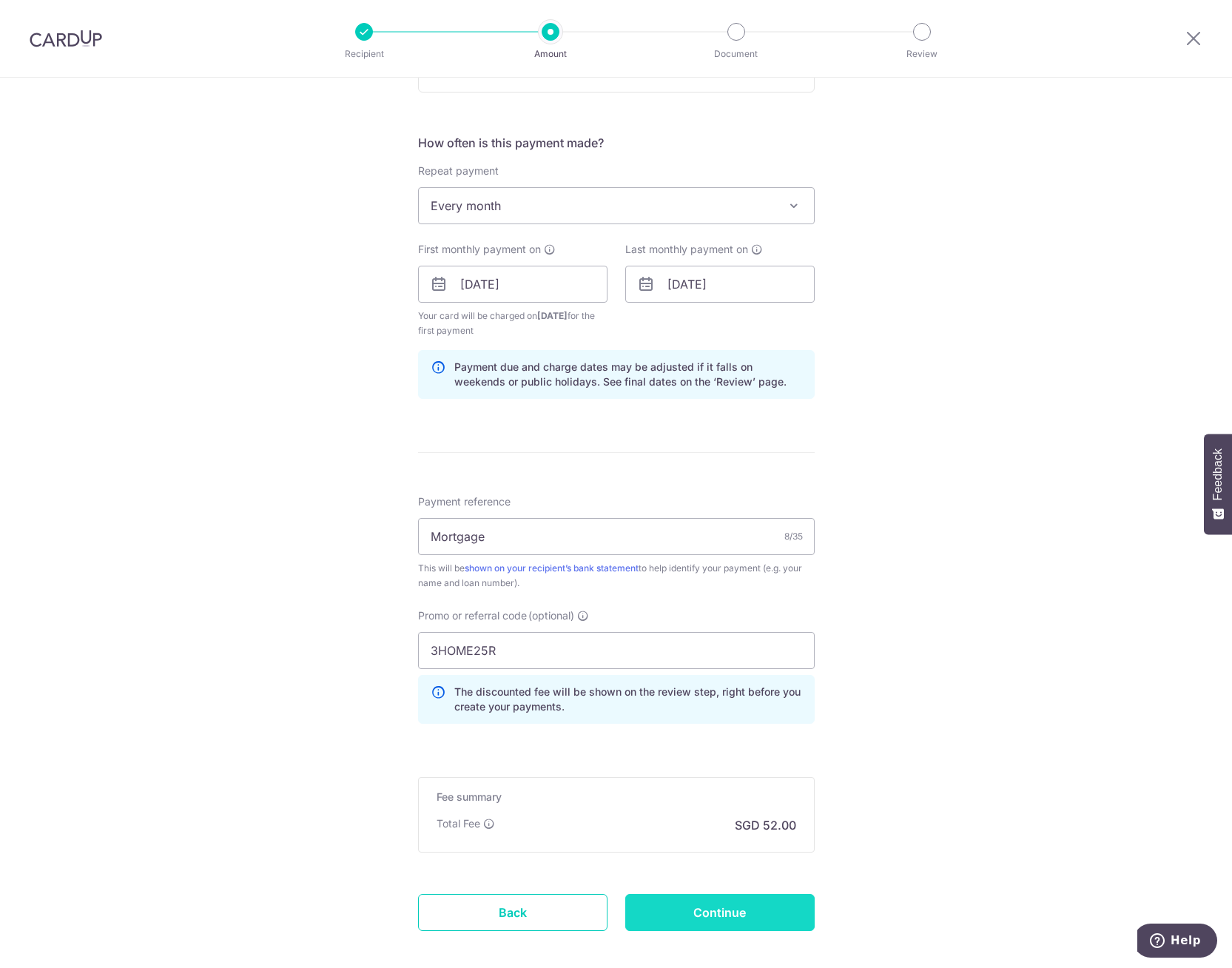
click at [770, 913] on input "Continue" at bounding box center [720, 912] width 189 height 37
type input "Create Schedule"
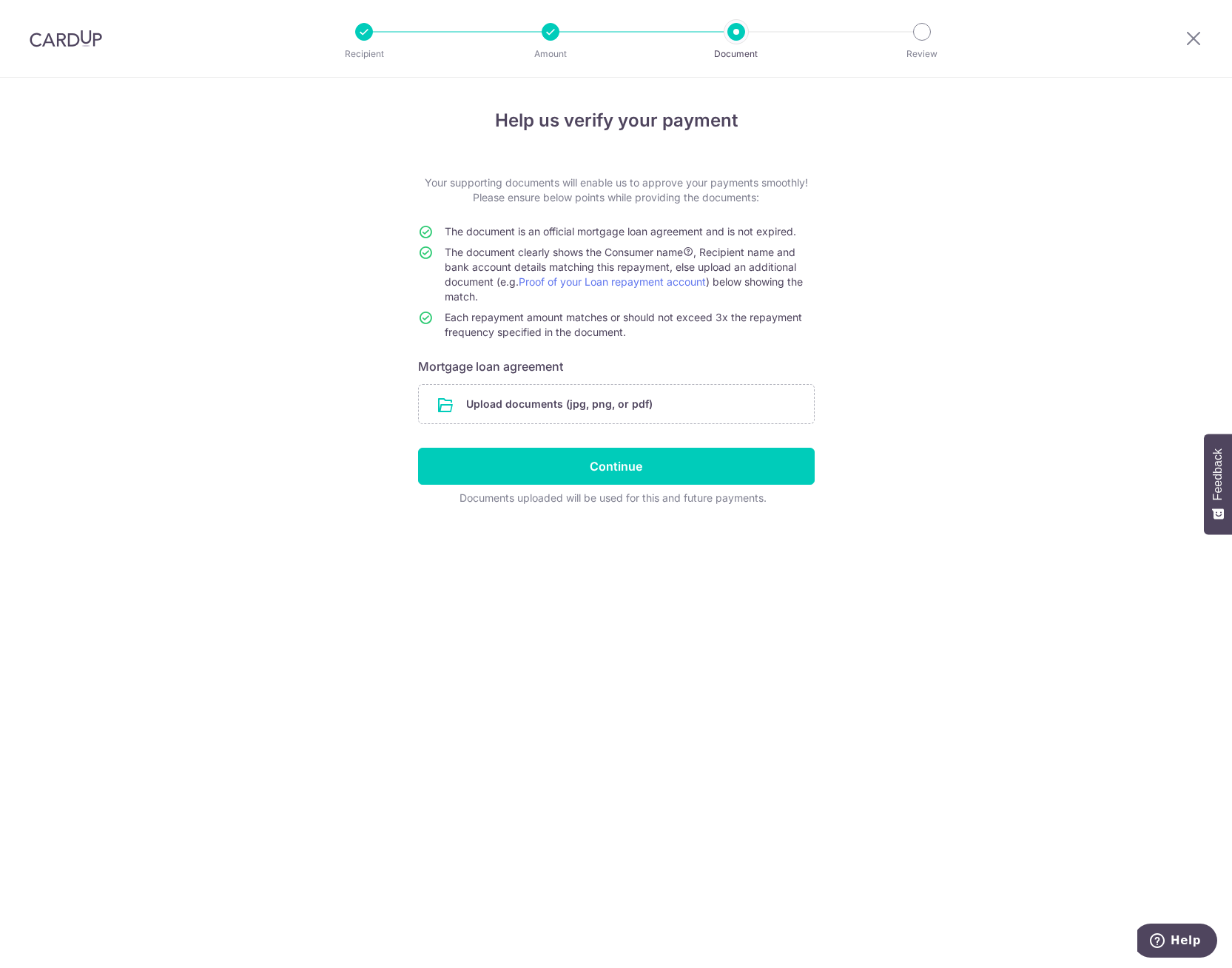
click at [299, 155] on div "Help us verify your payment Your supporting documents will enable us to approve…" at bounding box center [616, 522] width 1232 height 890
drag, startPoint x: 527, startPoint y: 246, endPoint x: 811, endPoint y: 248, distance: 284.0
click at [811, 248] on td "The document clearly shows the Consumer name , Recipient name and bank account …" at bounding box center [629, 278] width 370 height 65
drag, startPoint x: 811, startPoint y: 248, endPoint x: 694, endPoint y: 254, distance: 117.2
click at [694, 254] on icon at bounding box center [688, 251] width 11 height 11
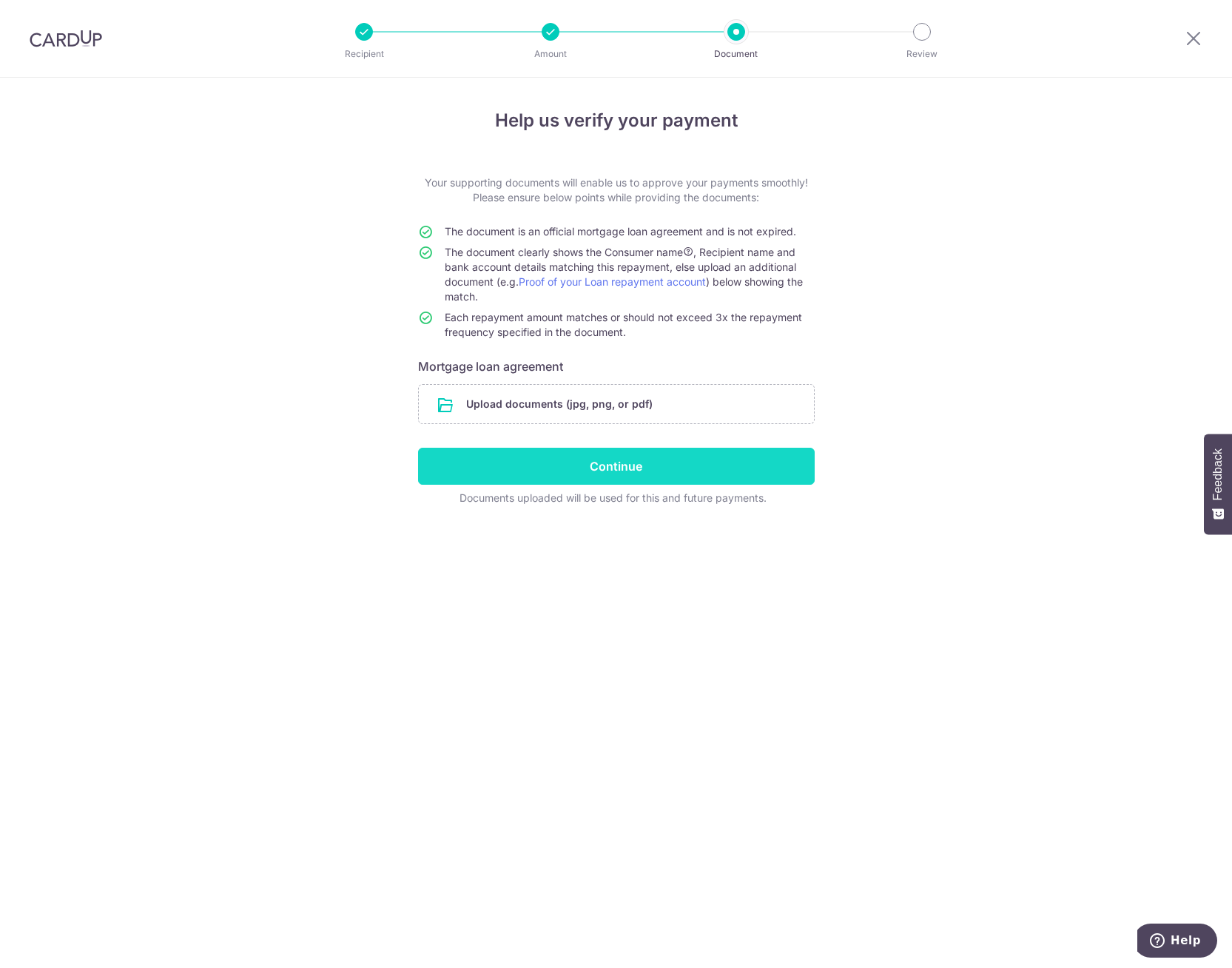
click at [557, 472] on input "Continue" at bounding box center [616, 466] width 397 height 37
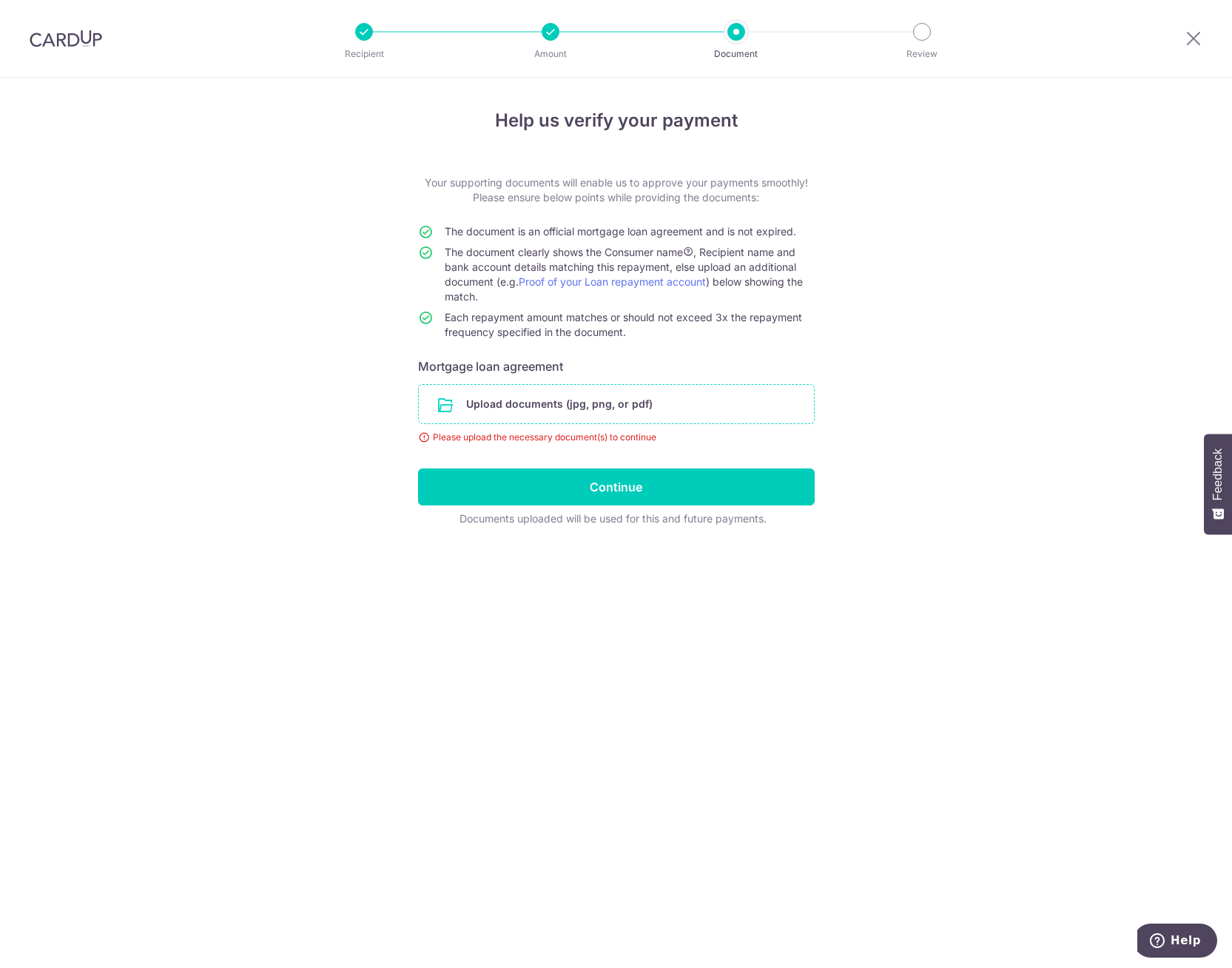
click at [594, 409] on input "file" at bounding box center [616, 404] width 395 height 38
click at [383, 769] on div "Help us verify your payment Your supporting documents will enable us to approve…" at bounding box center [616, 522] width 1232 height 890
drag, startPoint x: 76, startPoint y: 41, endPoint x: 695, endPoint y: 69, distance: 619.6
click at [76, 41] on img at bounding box center [65, 38] width 73 height 18
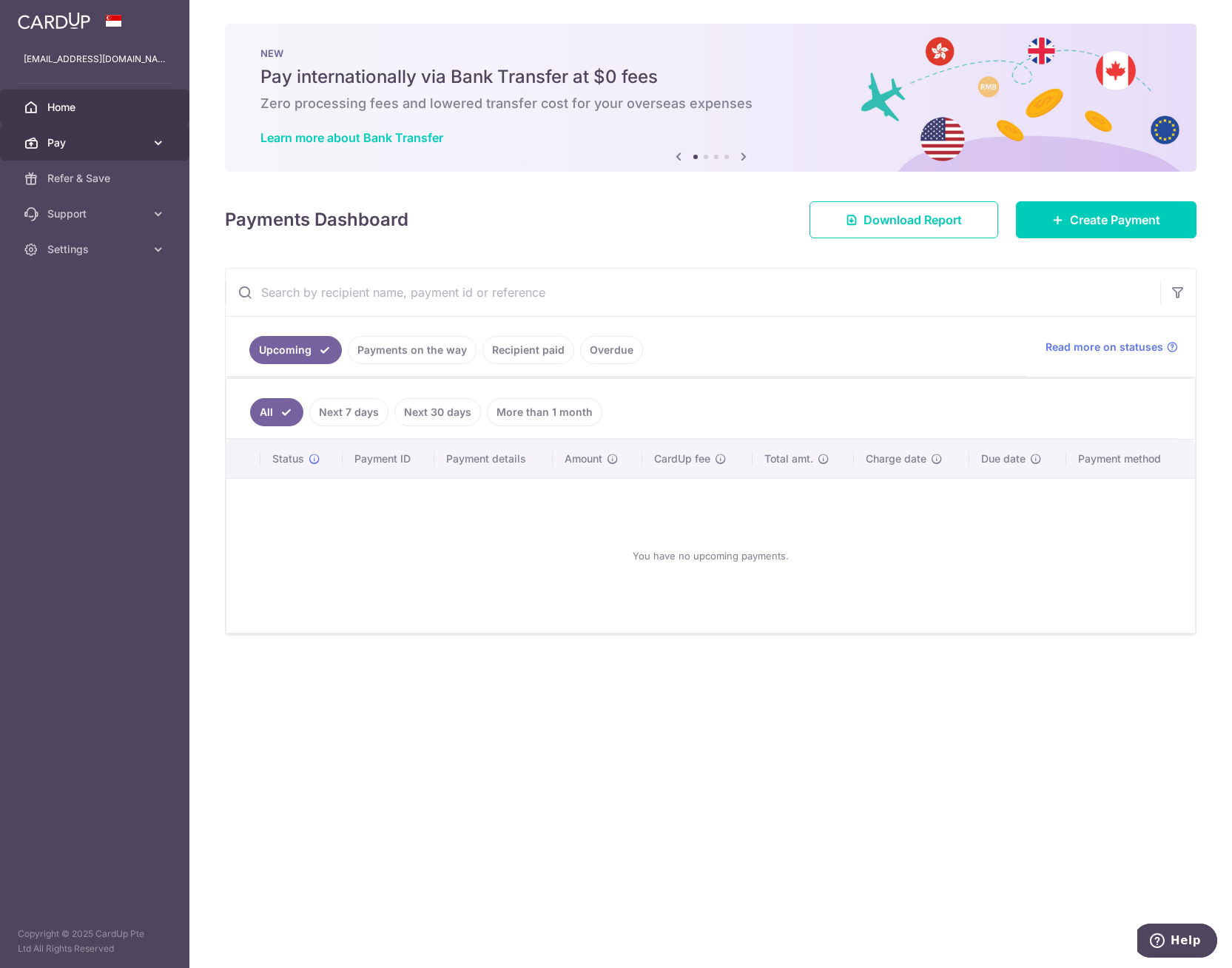
click at [91, 131] on link "Pay" at bounding box center [95, 143] width 189 height 36
click at [124, 184] on span "Payments" at bounding box center [96, 178] width 98 height 15
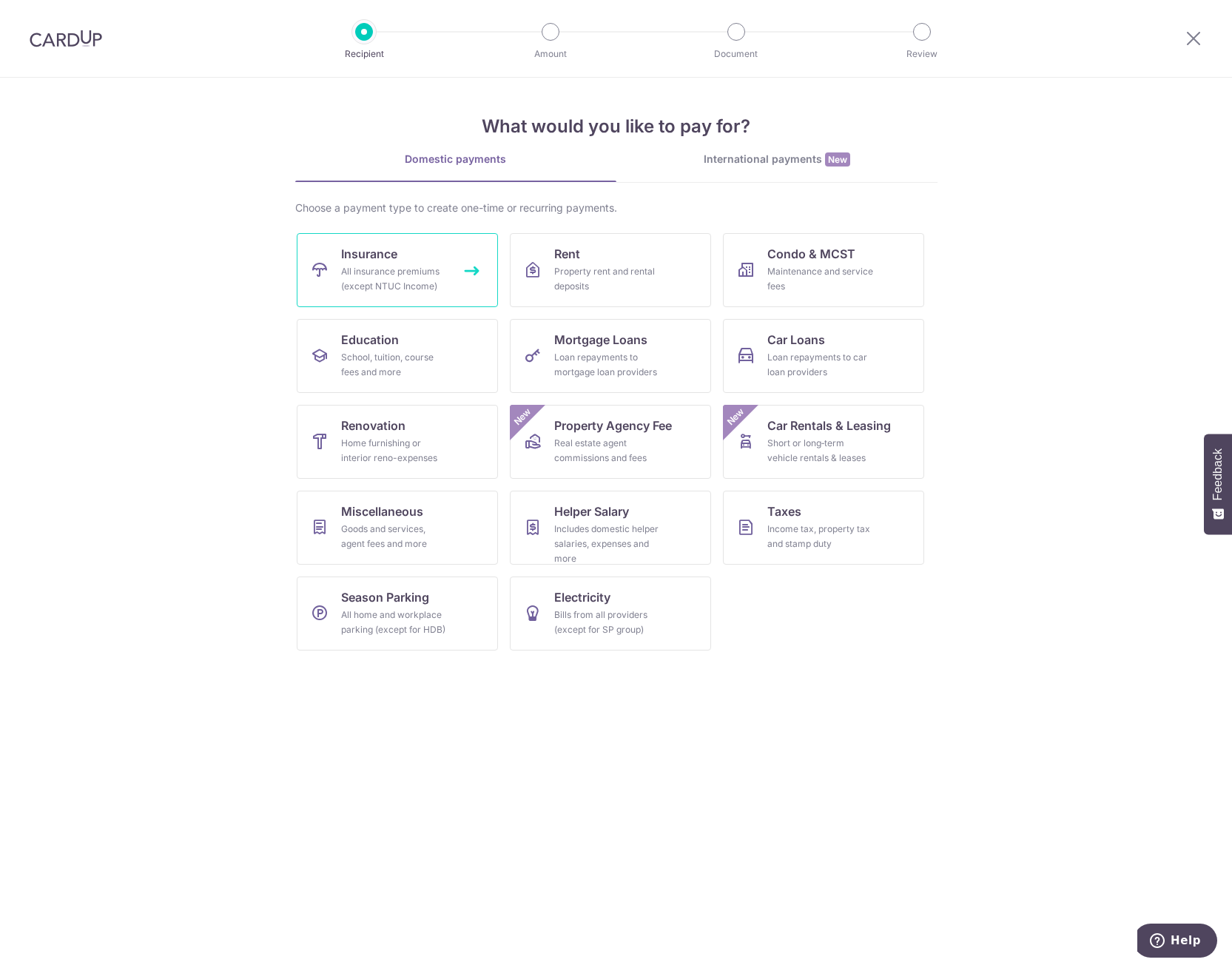
click at [428, 266] on div "All insurance premiums (except NTUC Income)" at bounding box center [394, 279] width 107 height 29
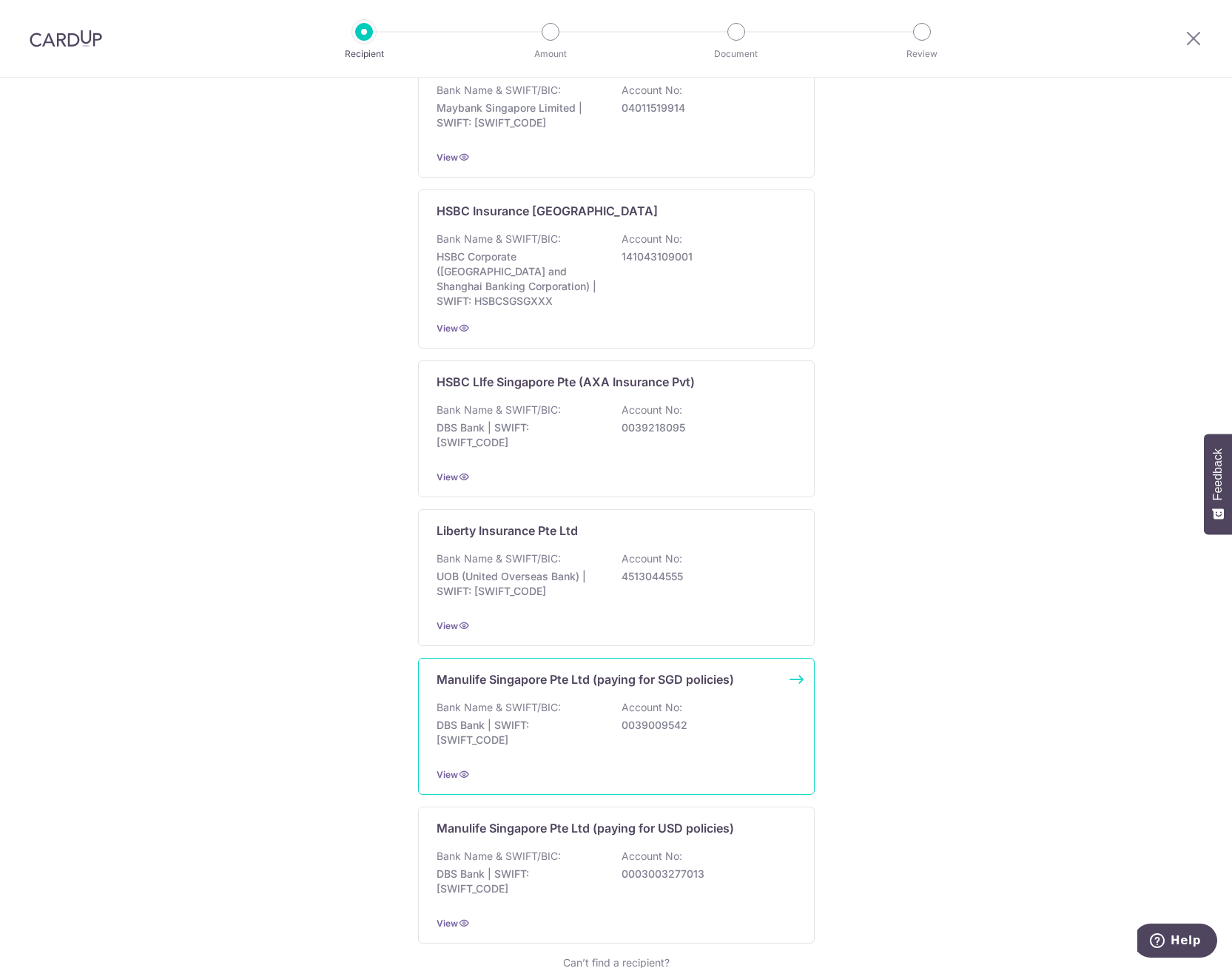
scroll to position [962, 0]
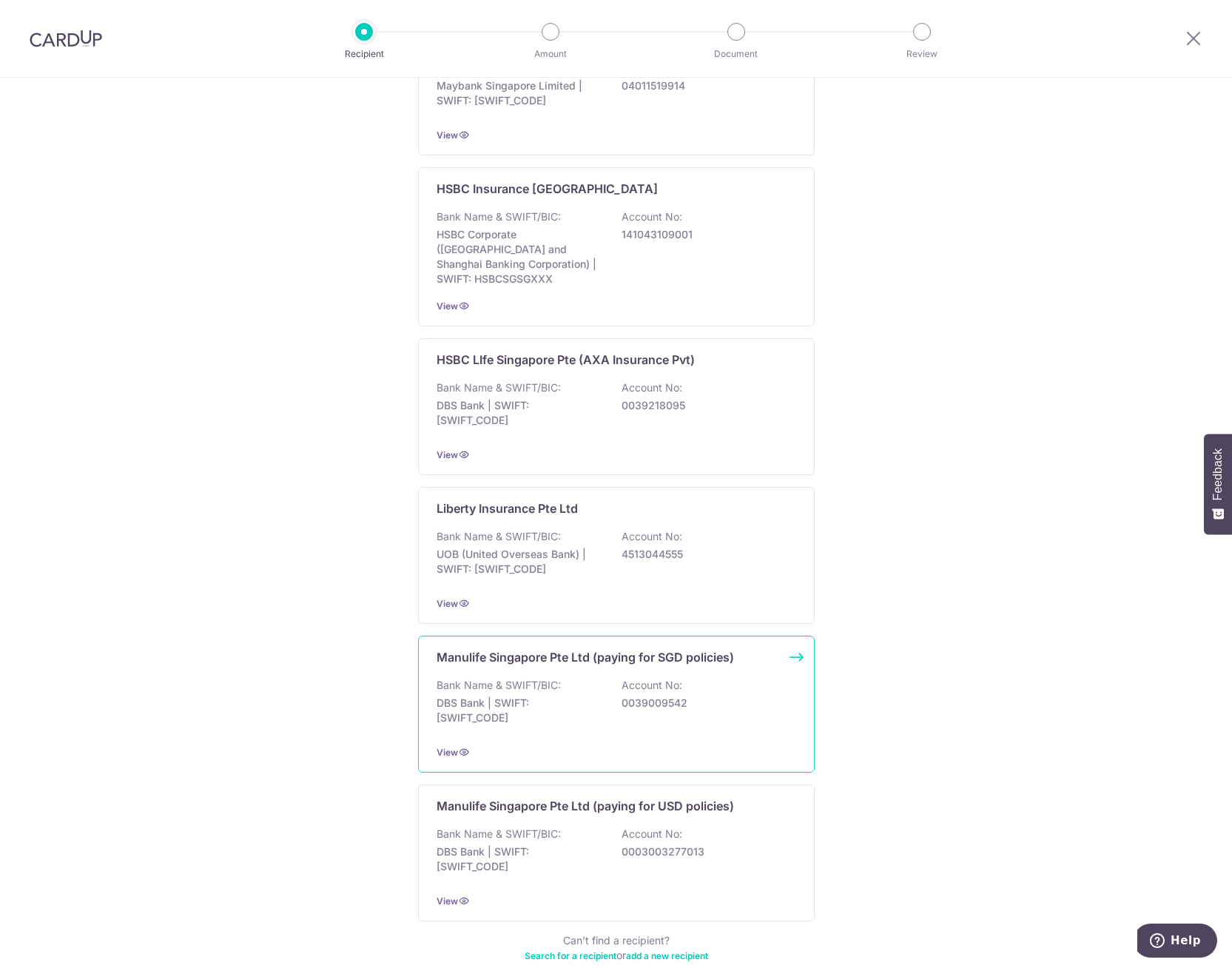
click at [587, 695] on p "DBS Bank | SWIFT: DBSSSGSGXXX" at bounding box center [519, 710] width 166 height 29
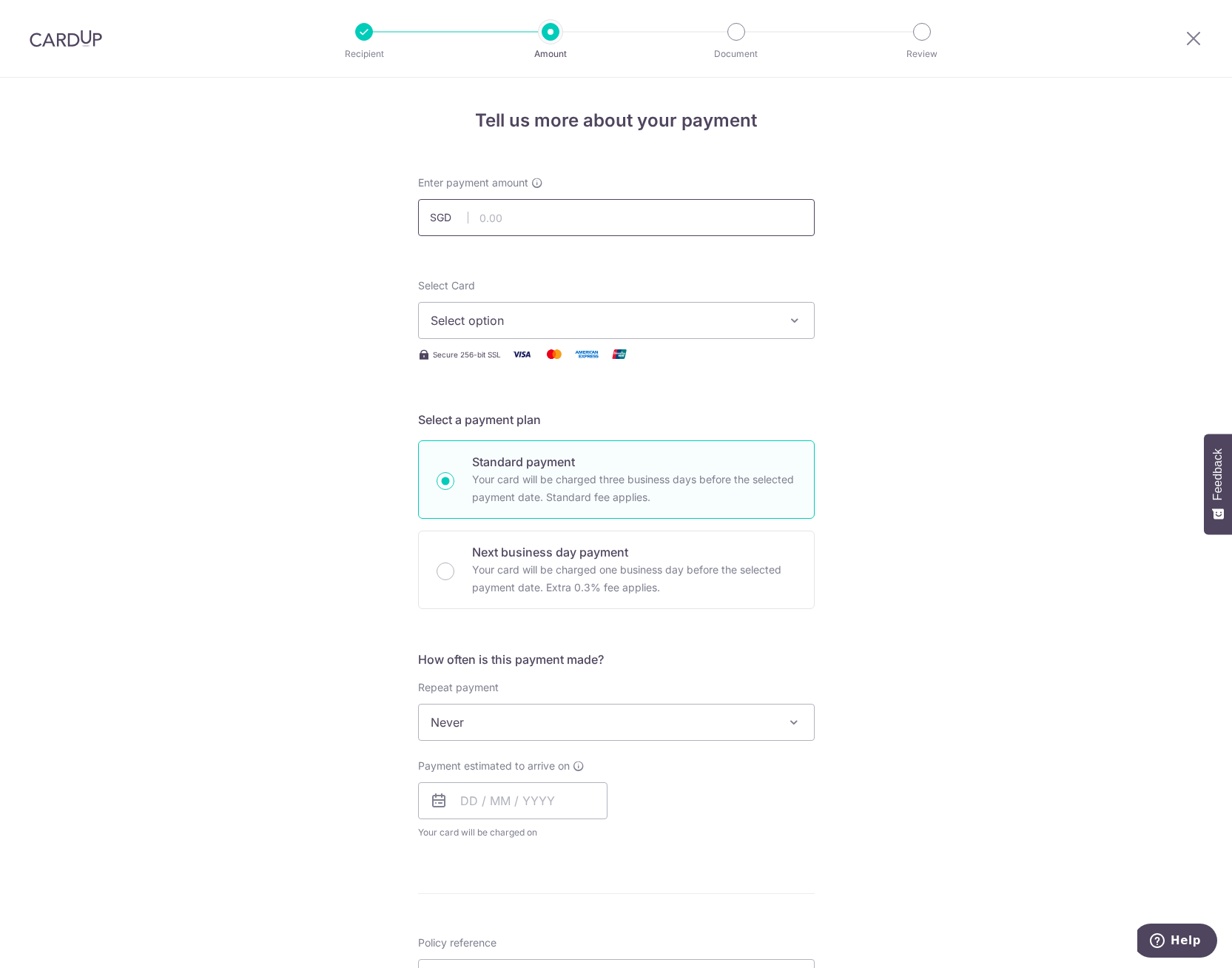
click at [565, 224] on input "text" at bounding box center [616, 217] width 397 height 37
drag, startPoint x: 184, startPoint y: 357, endPoint x: 193, endPoint y: 361, distance: 9.8
click at [191, 361] on div "Tell us more about your payment Enter payment amount SGD Select Card Select opt…" at bounding box center [616, 747] width 1232 height 1339
click at [264, 309] on div "Tell us more about your payment Enter payment amount SGD Select Card Select opt…" at bounding box center [616, 747] width 1232 height 1339
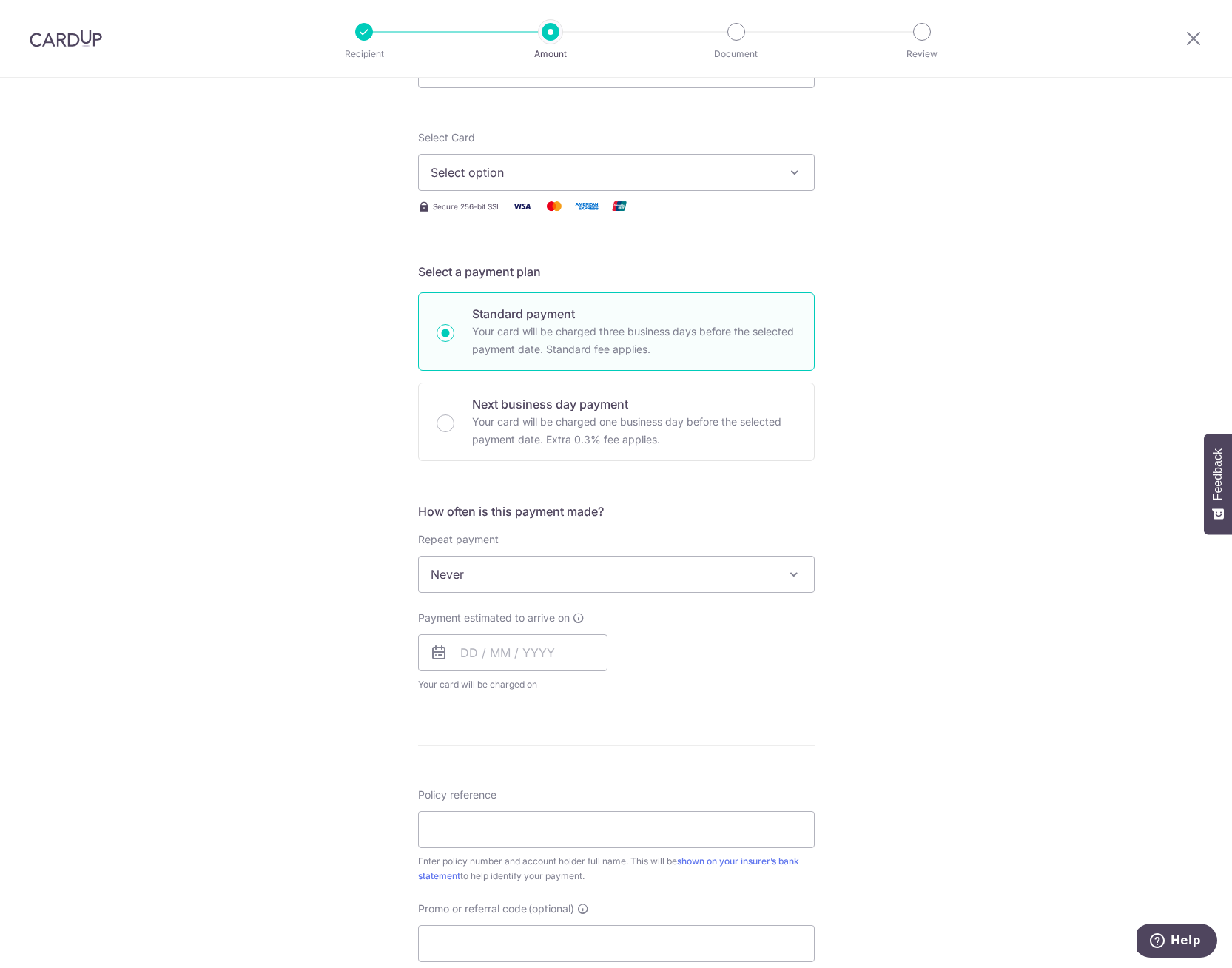
scroll to position [449, 0]
